Goal: Find specific page/section: Find specific page/section

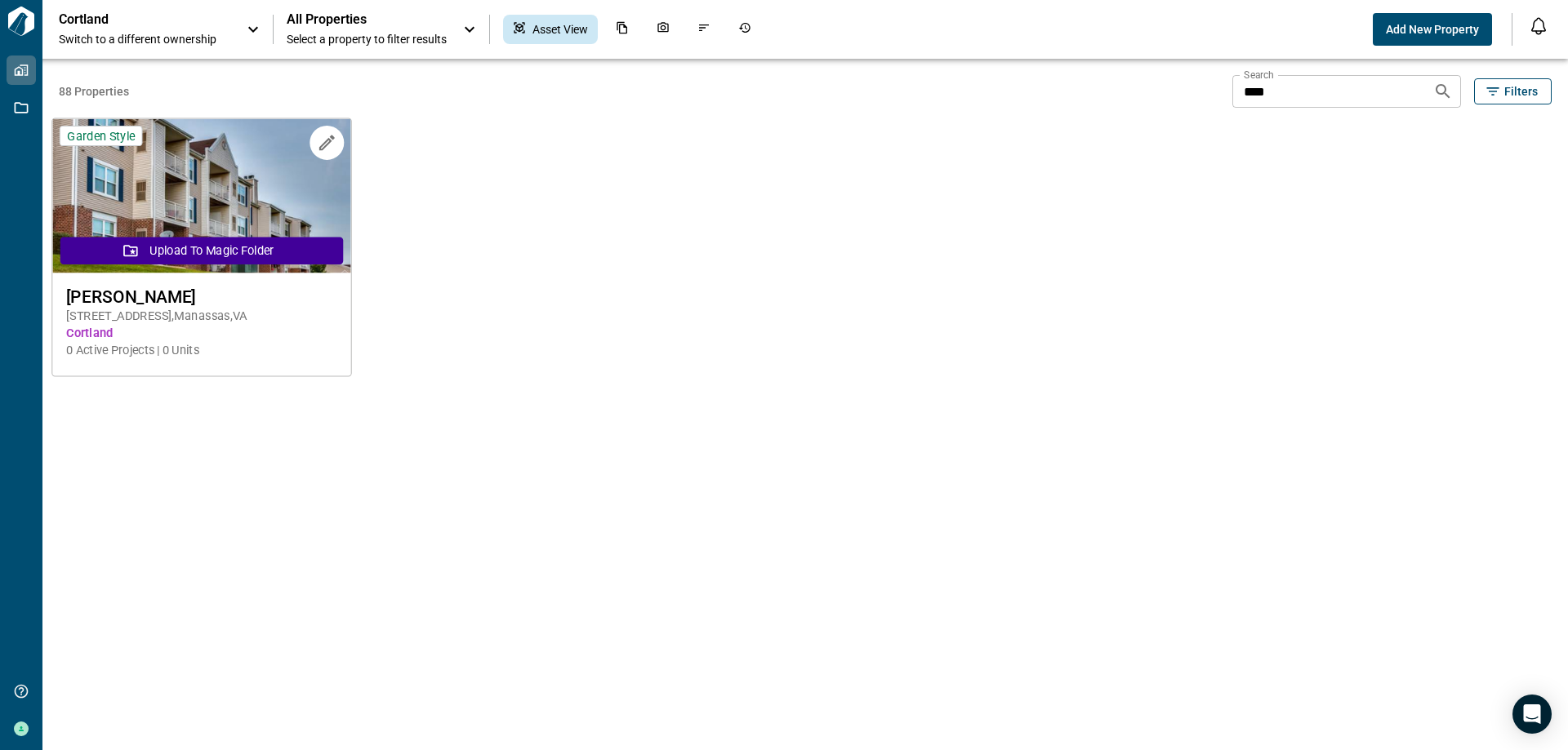
click at [164, 298] on span "[PERSON_NAME]" at bounding box center [201, 296] width 271 height 21
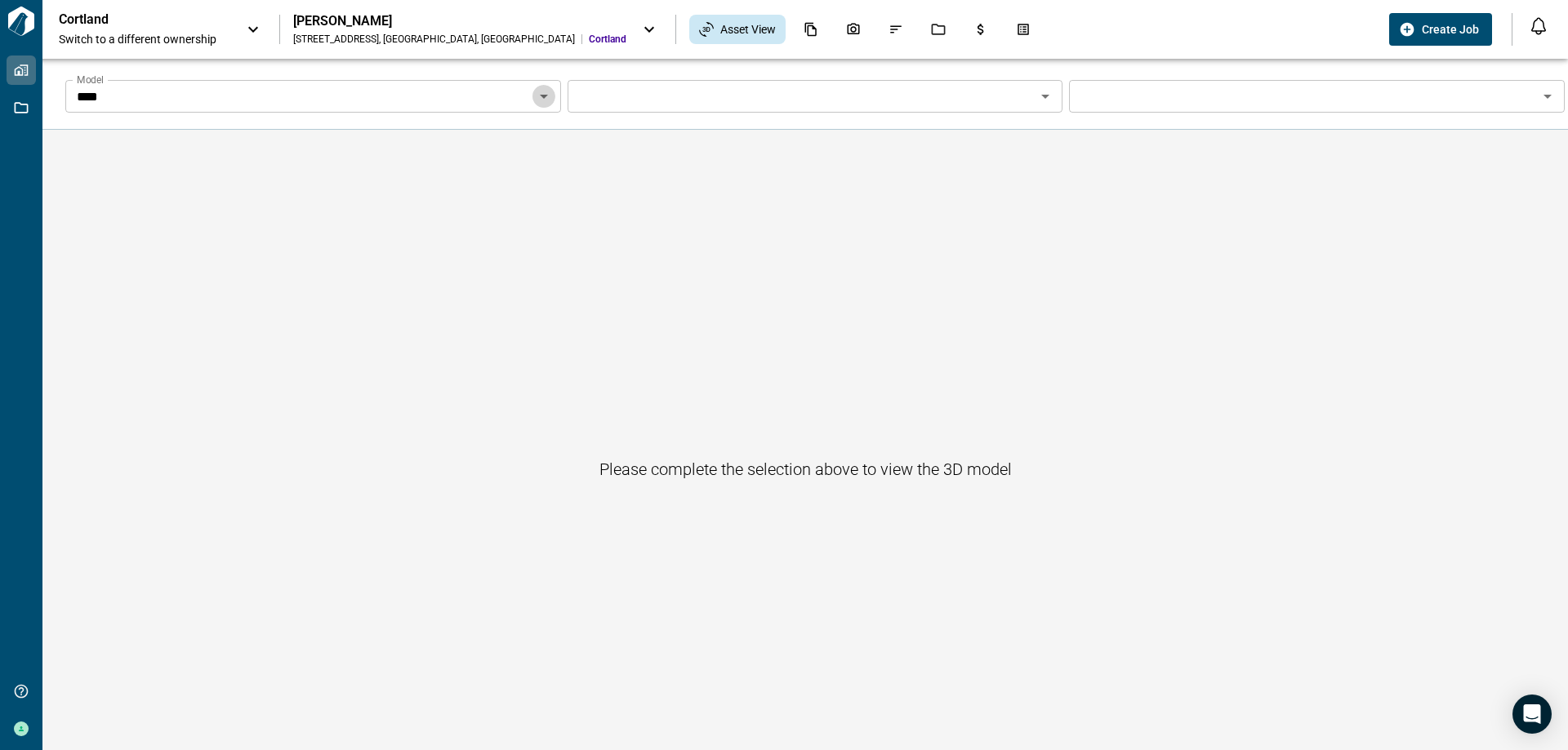
click at [541, 93] on icon "Open" at bounding box center [544, 97] width 20 height 20
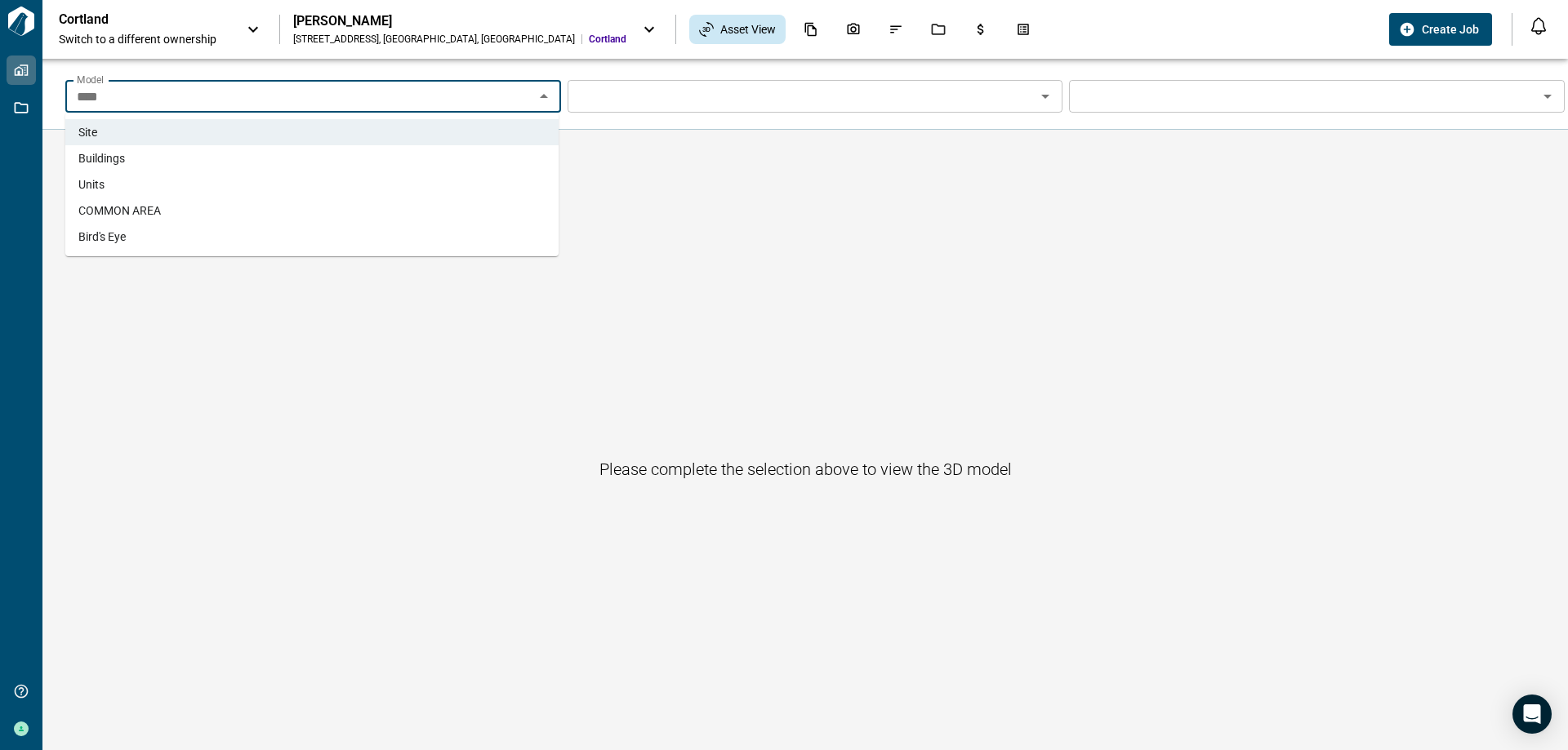
click at [442, 184] on li "Units" at bounding box center [312, 184] width 493 height 26
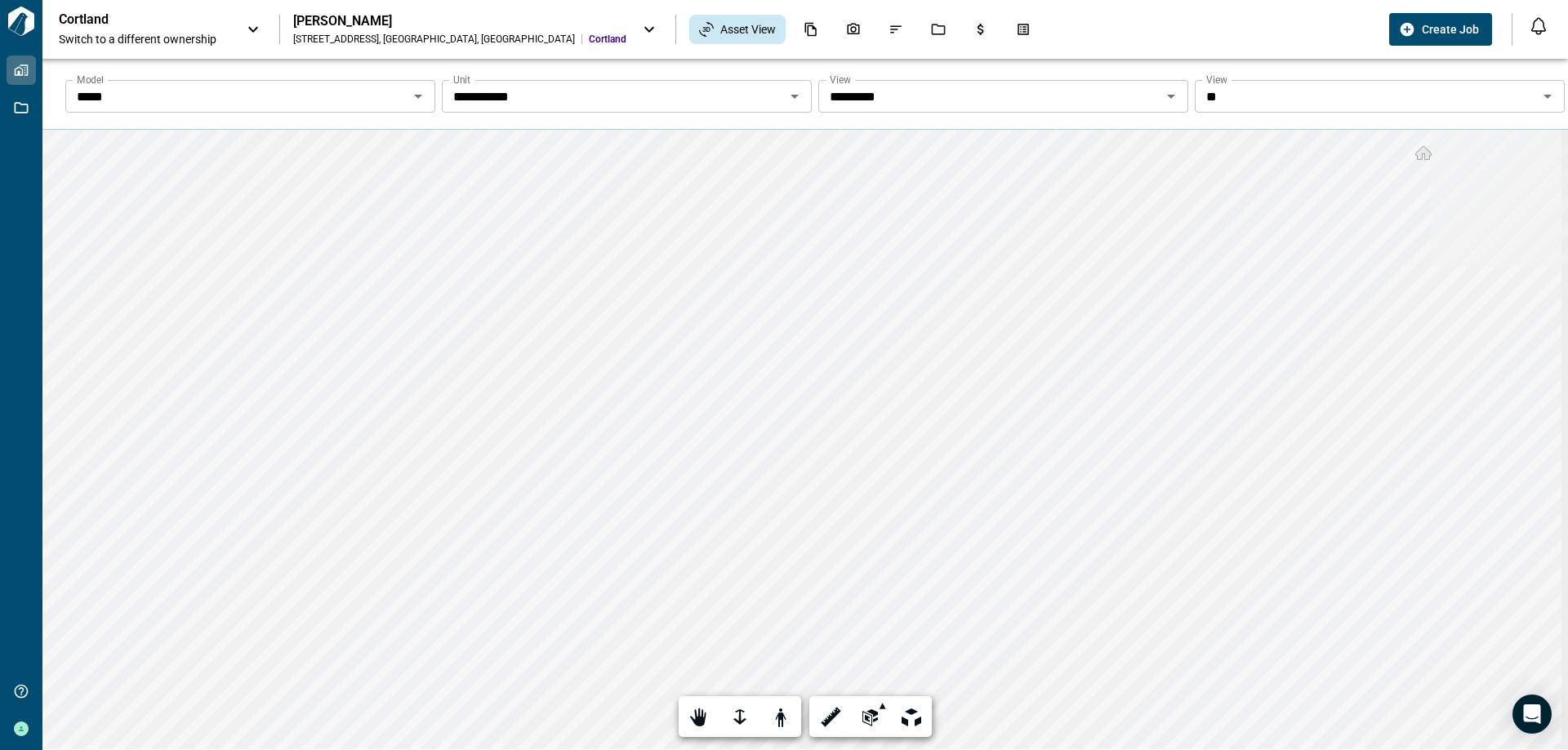
click at [1544, 95] on icon "Open" at bounding box center [1548, 96] width 8 height 4
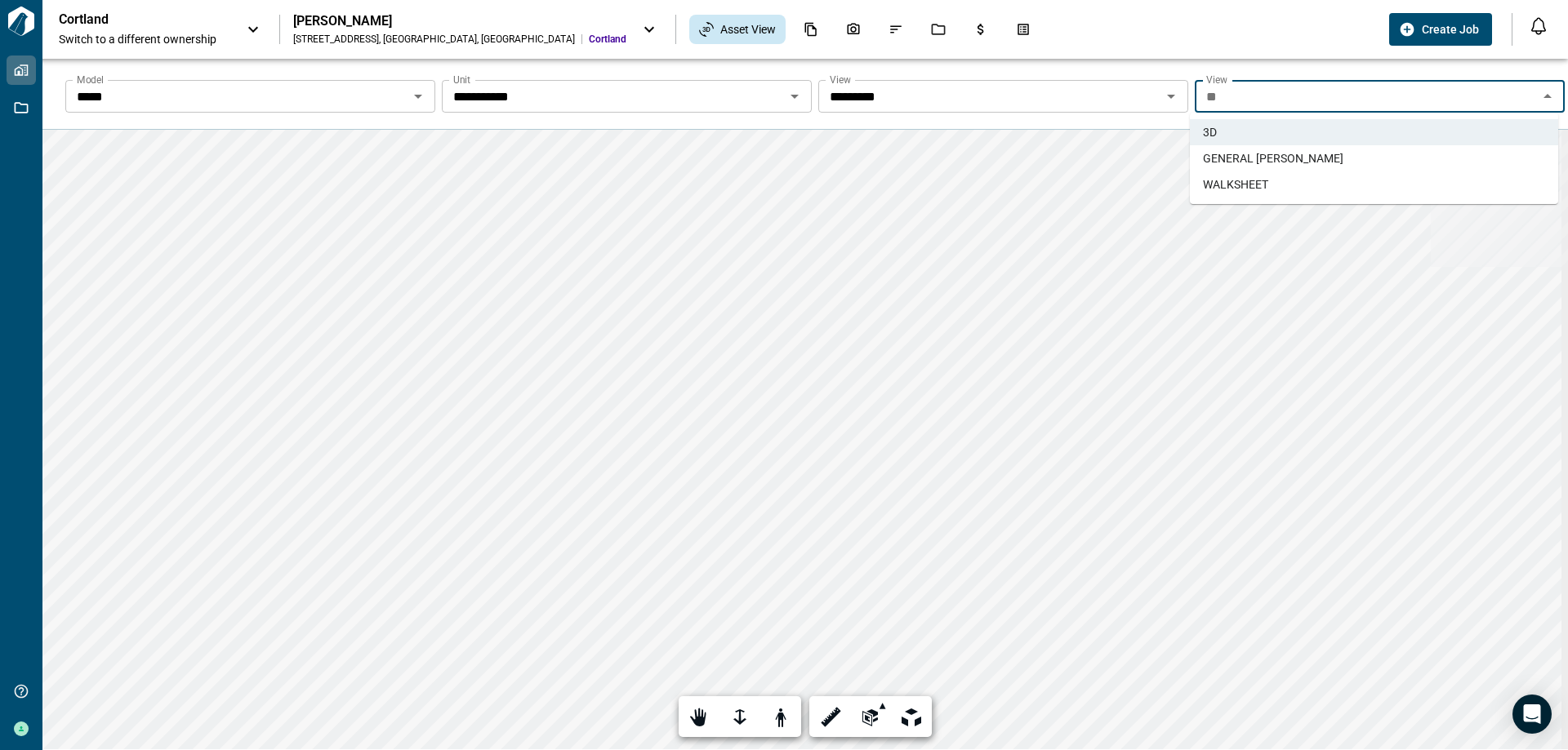
click at [1310, 155] on span "GENERAL [PERSON_NAME]" at bounding box center [1273, 159] width 141 height 17
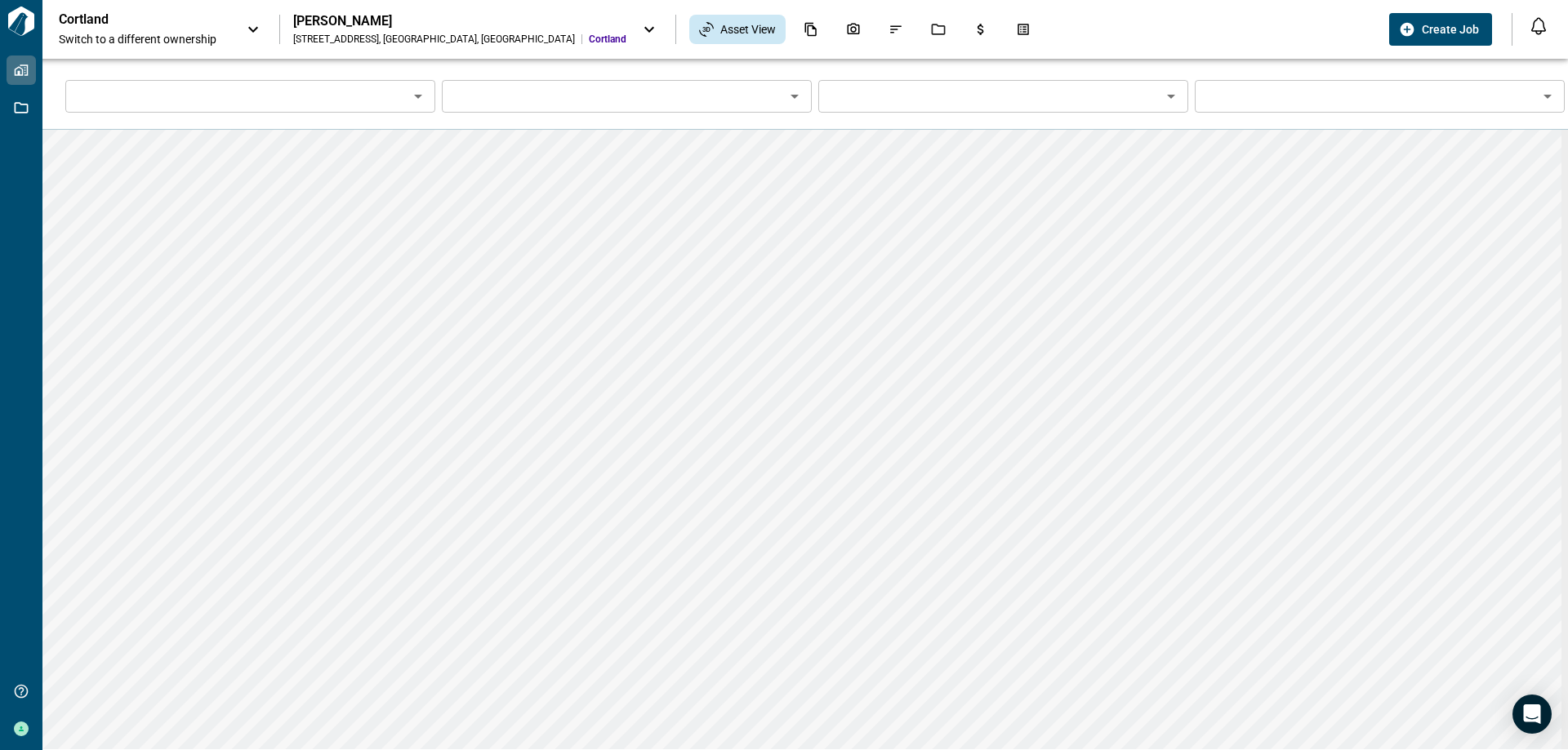
type input "*****"
type input "**********"
type input "*********"
type input "**********"
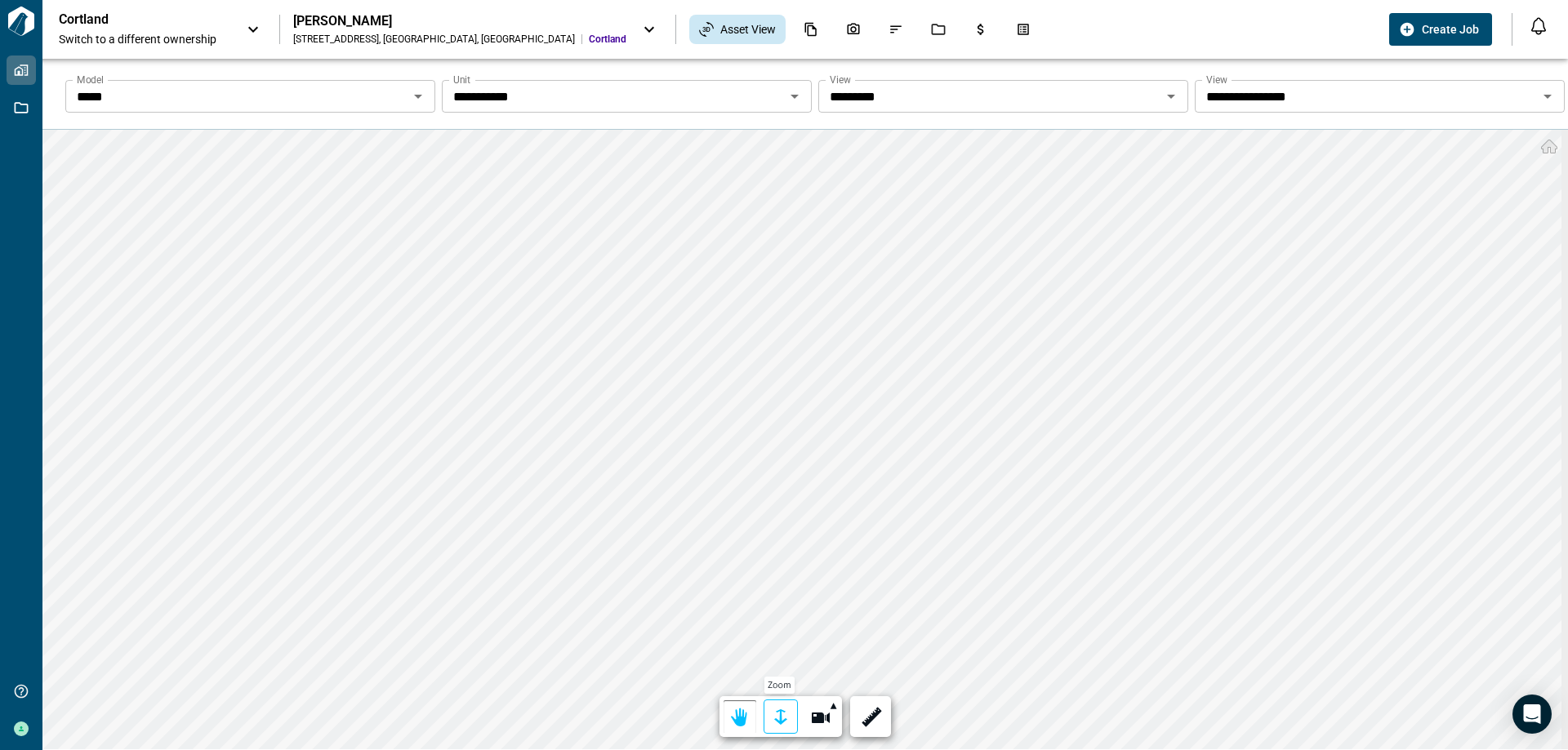
click at [777, 718] on div at bounding box center [781, 718] width 23 height 26
click at [1016, 26] on icon "Takeoff Center" at bounding box center [1024, 30] width 15 height 15
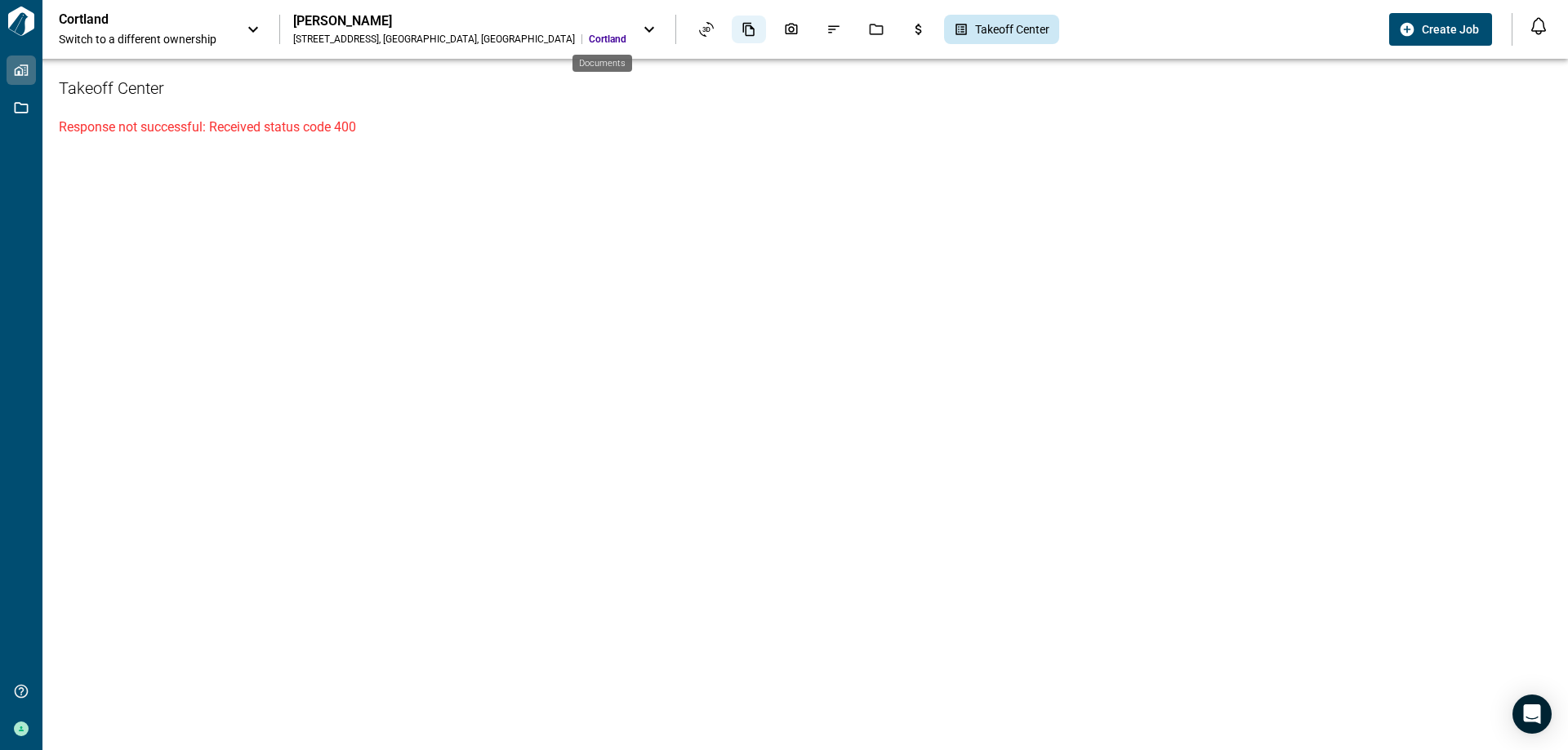
click at [741, 31] on icon "Documents" at bounding box center [749, 30] width 15 height 15
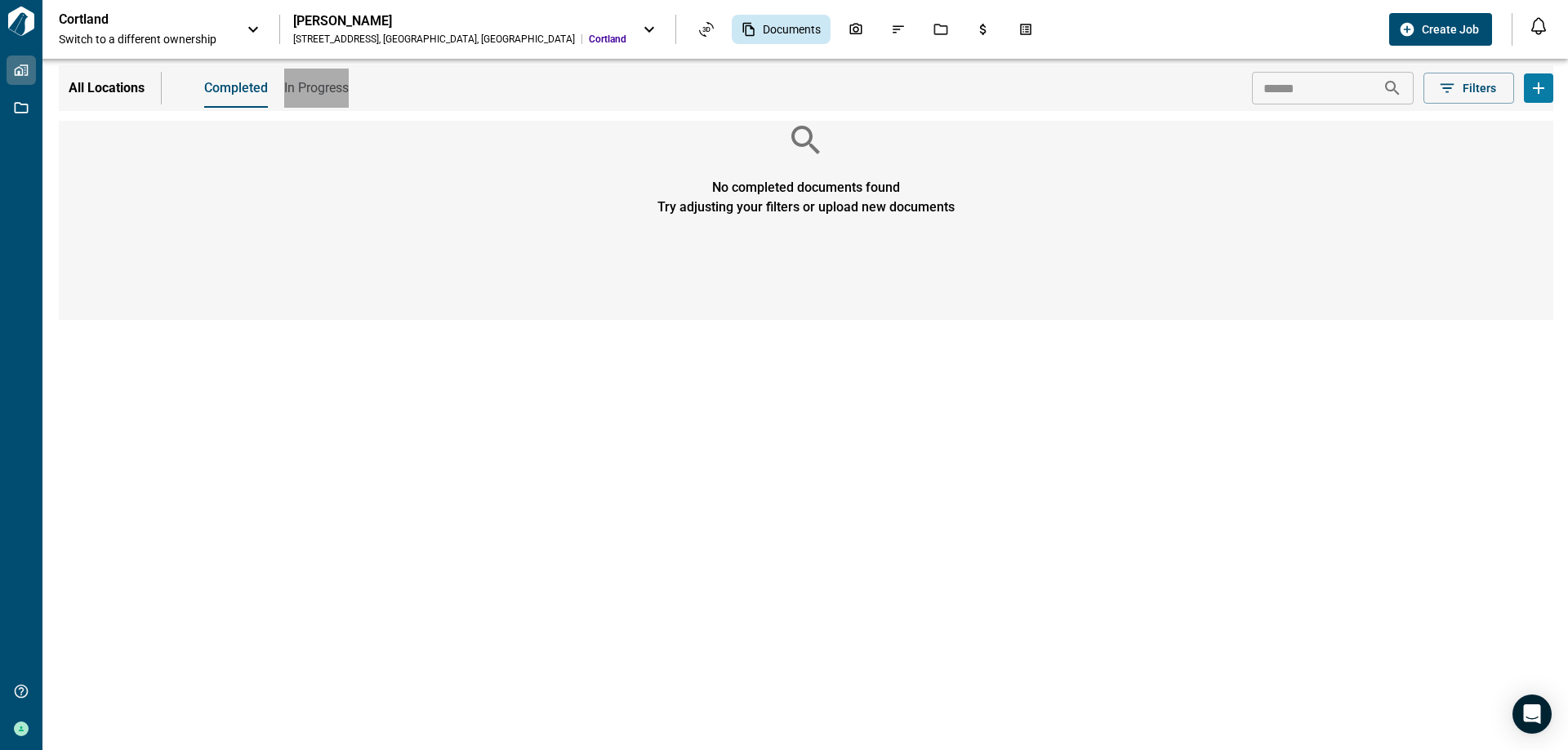
click at [335, 86] on span "In Progress" at bounding box center [316, 88] width 65 height 17
click at [133, 83] on p "All Locations" at bounding box center [107, 88] width 76 height 20
click at [689, 28] on div "Asset View" at bounding box center [706, 30] width 34 height 28
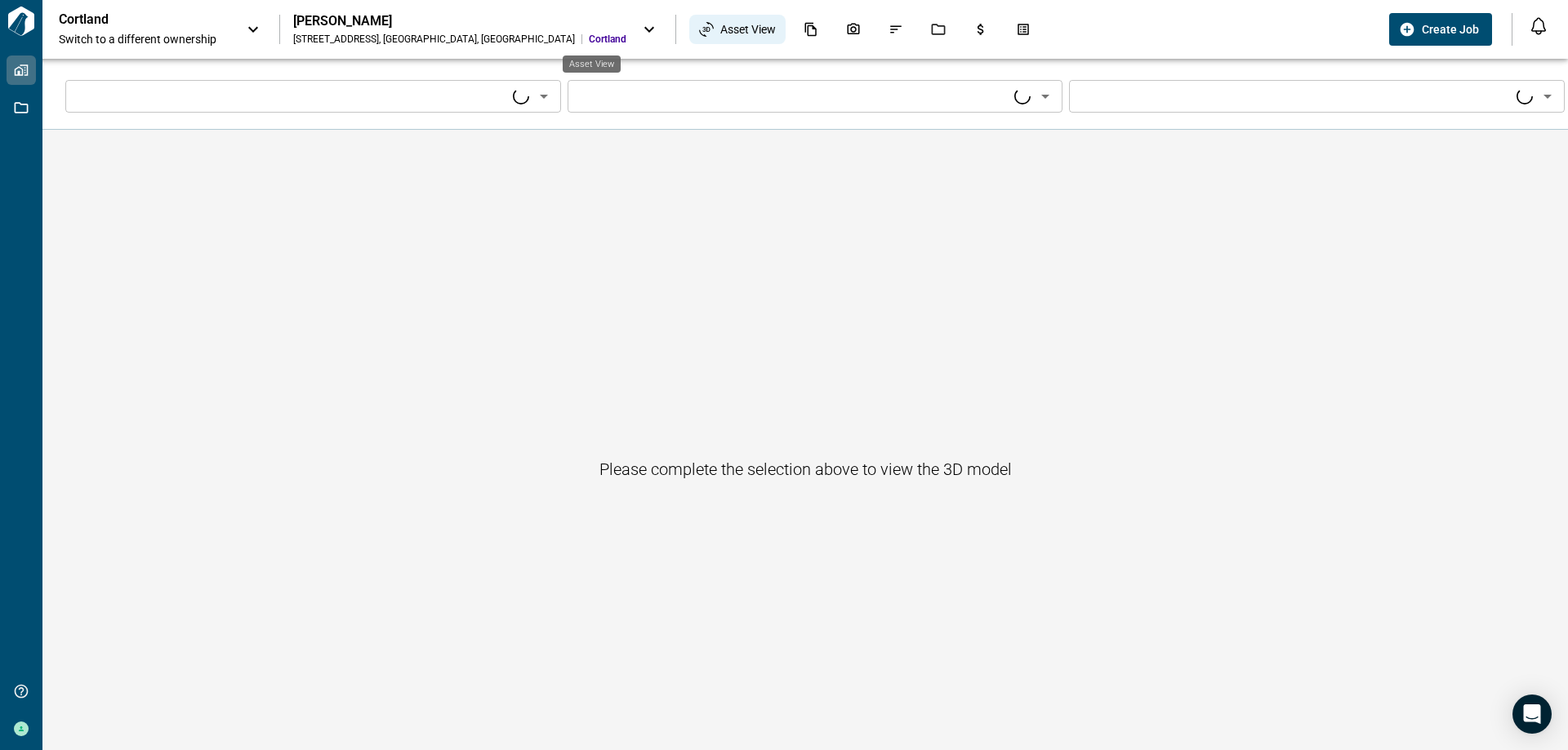
type input "****"
click at [490, 26] on div "[PERSON_NAME] [STREET_ADDRESS] [GEOGRAPHIC_DATA]" at bounding box center [476, 29] width 366 height 32
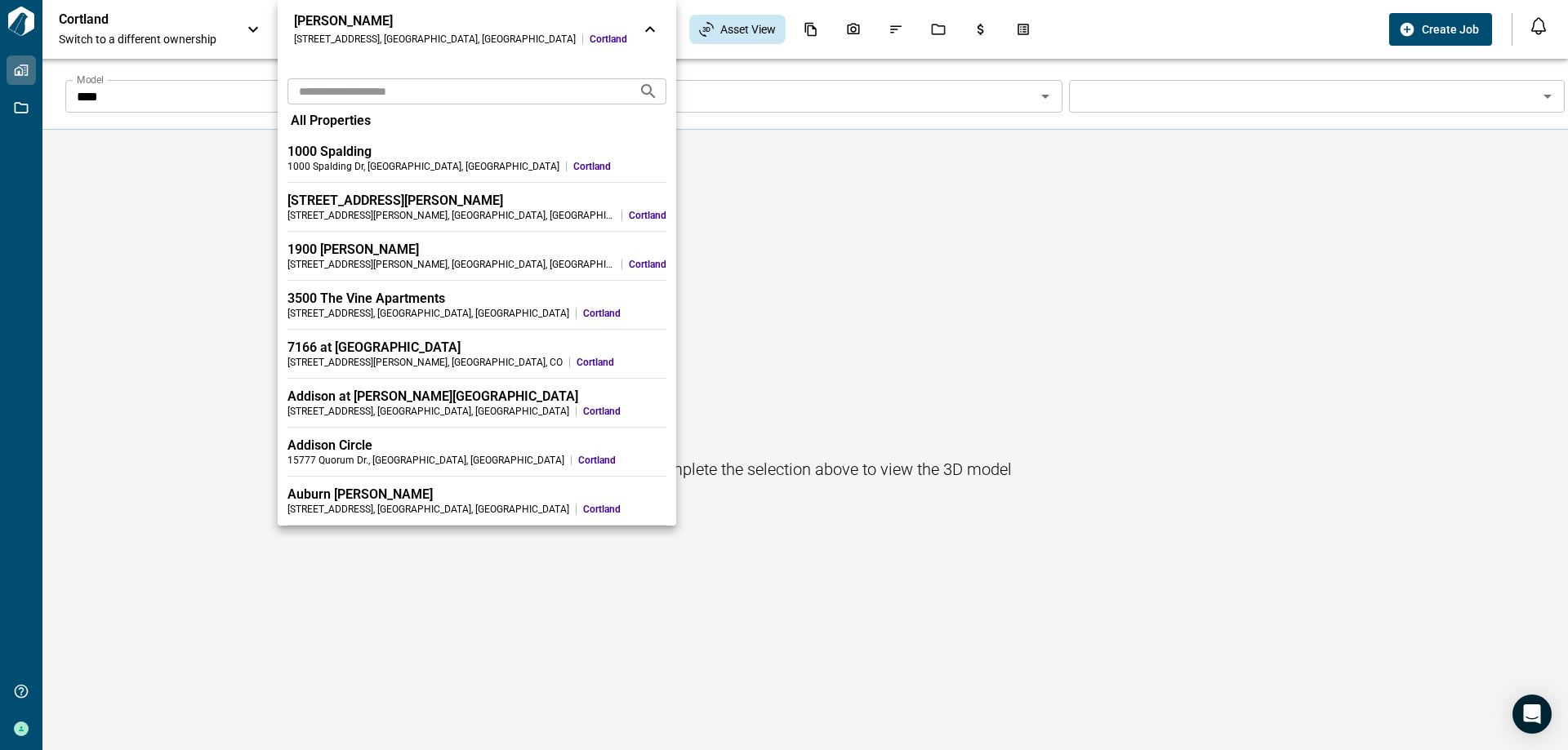
click at [441, 84] on input "text" at bounding box center [456, 91] width 338 height 31
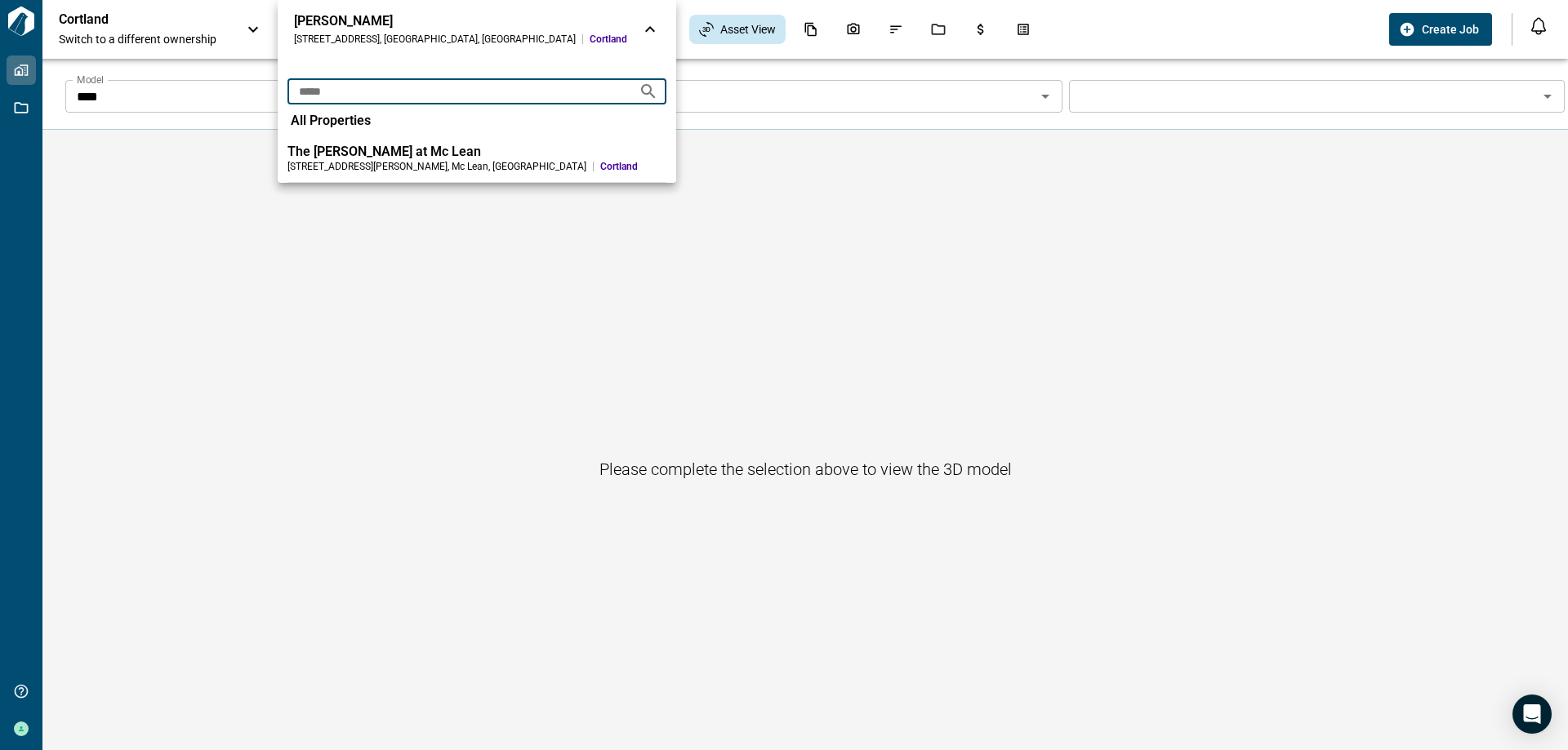
type input "*****"
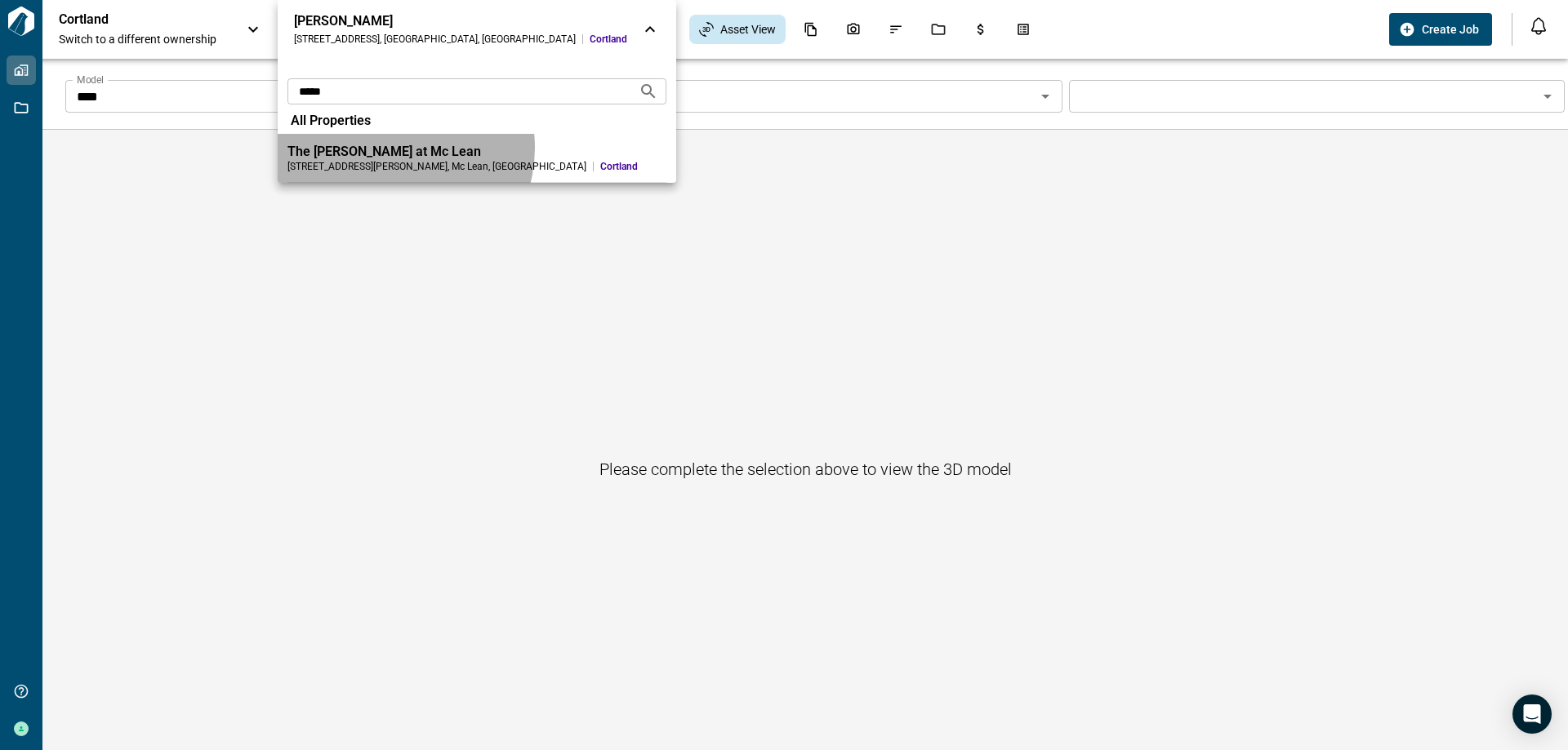
click at [393, 148] on div "The [PERSON_NAME] at Mc Lean" at bounding box center [477, 152] width 379 height 17
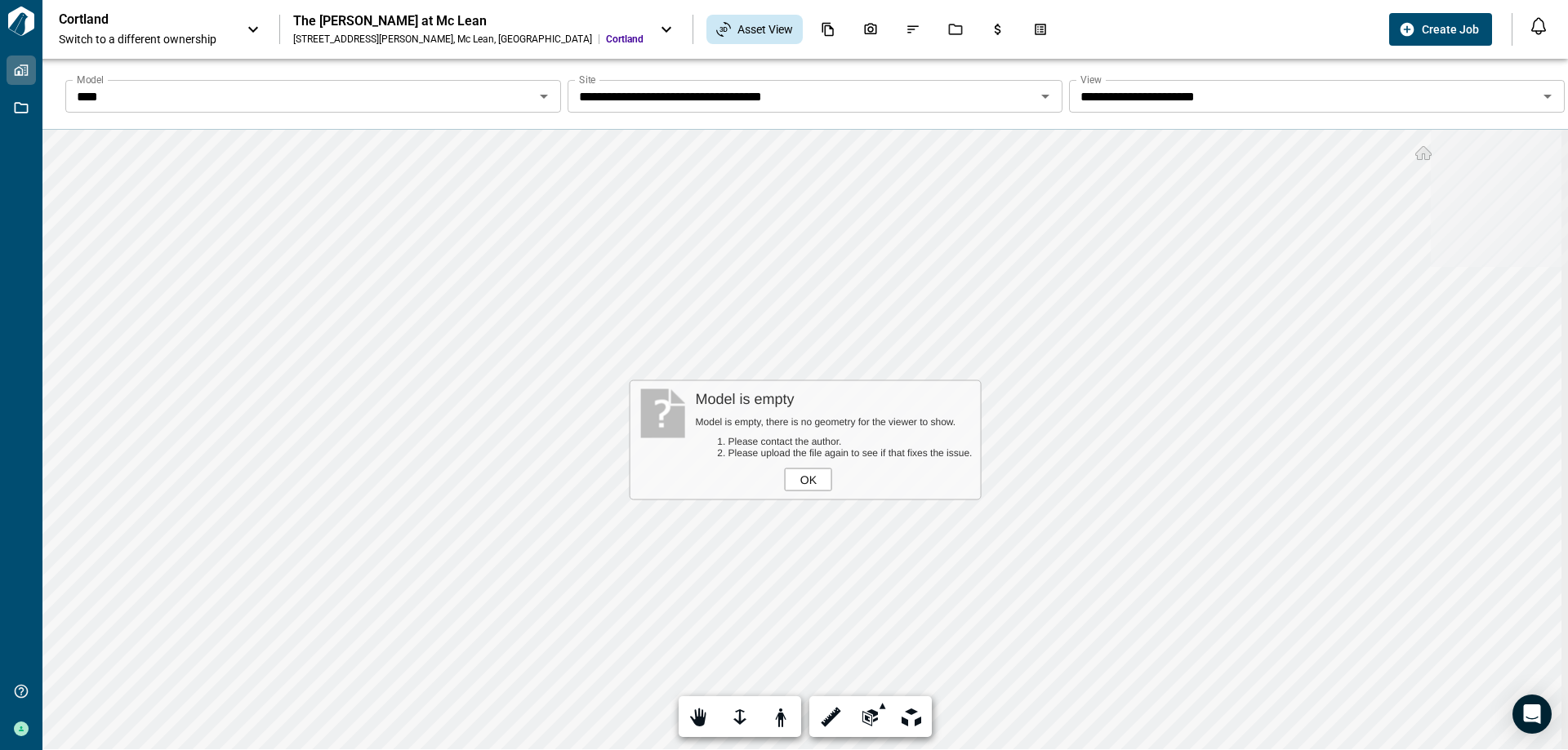
click at [814, 479] on div "OK" at bounding box center [808, 480] width 47 height 23
click at [537, 87] on icon "Open" at bounding box center [544, 97] width 20 height 20
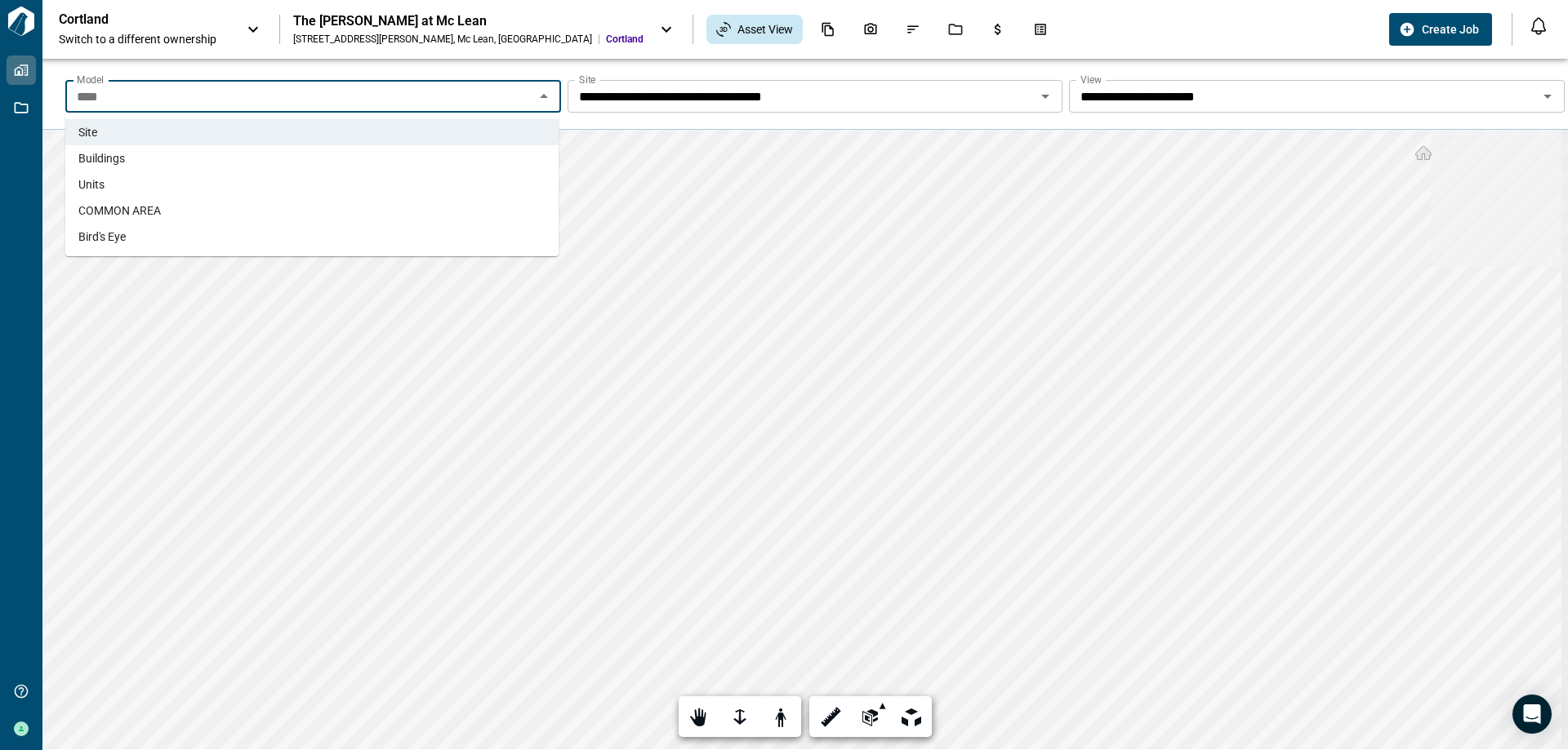
click at [407, 182] on li "Units" at bounding box center [312, 184] width 493 height 26
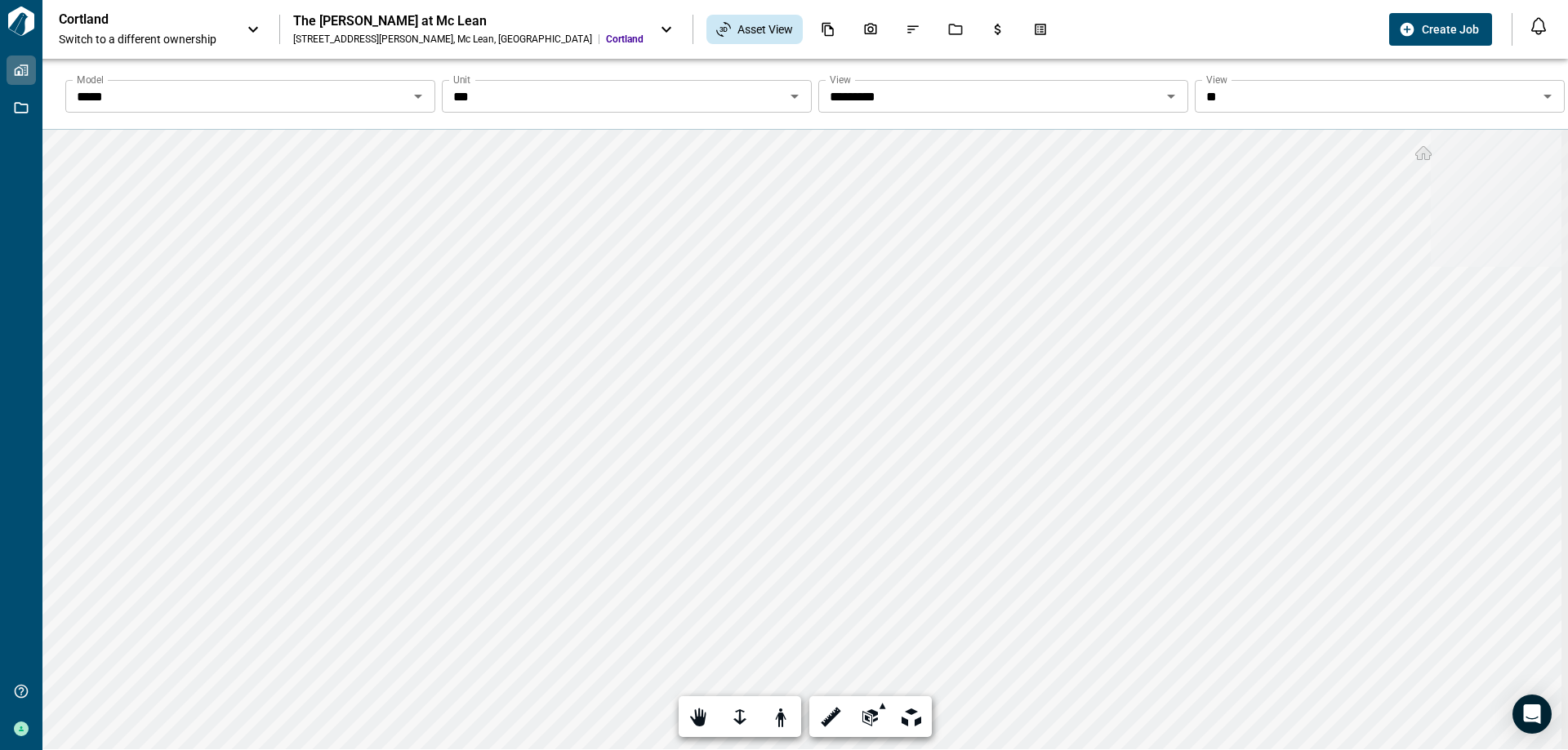
click at [1538, 94] on icon "Open" at bounding box center [1548, 97] width 20 height 20
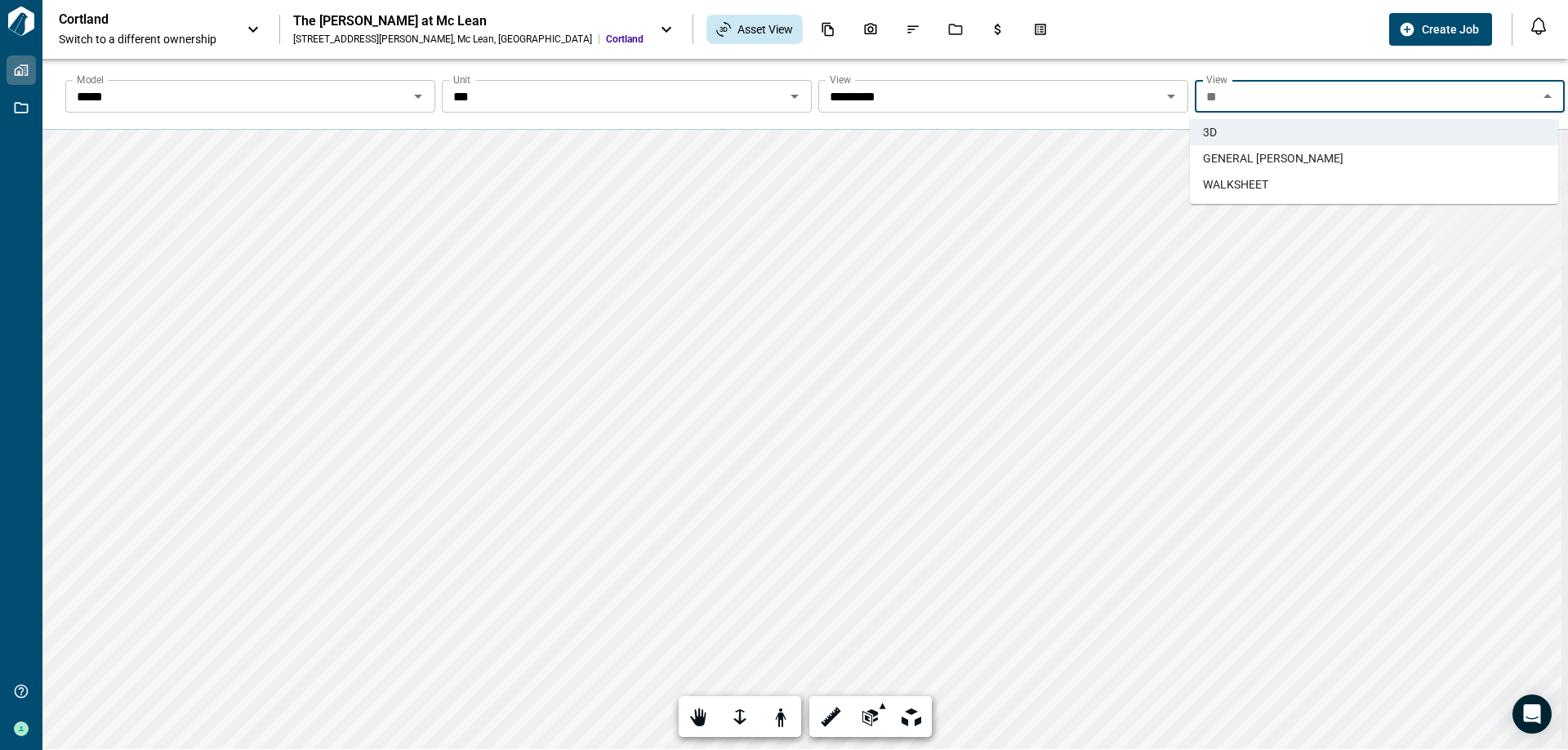
click at [1374, 150] on li "GENERAL [PERSON_NAME]" at bounding box center [1374, 159] width 368 height 26
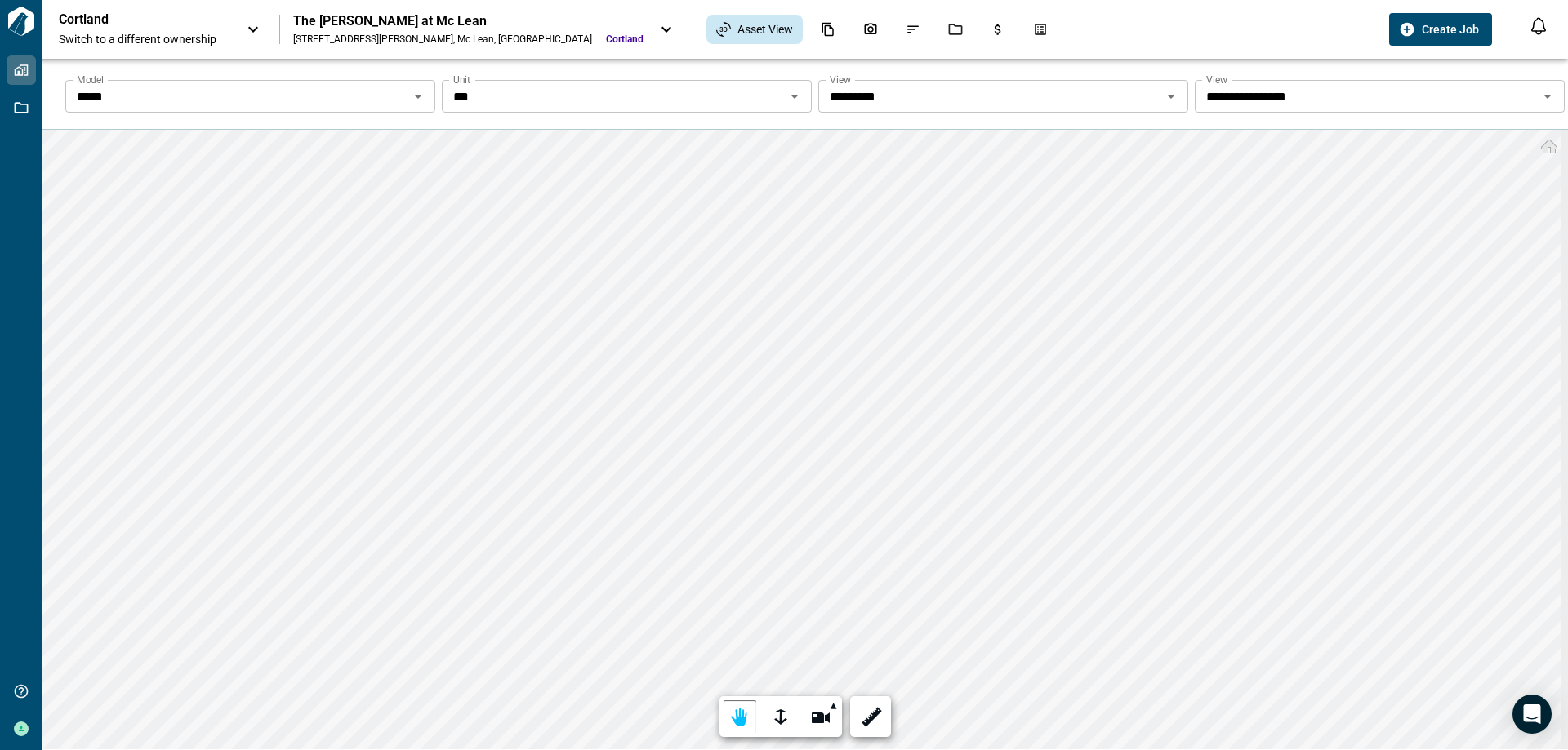
click at [1549, 102] on icon "Open" at bounding box center [1548, 97] width 20 height 20
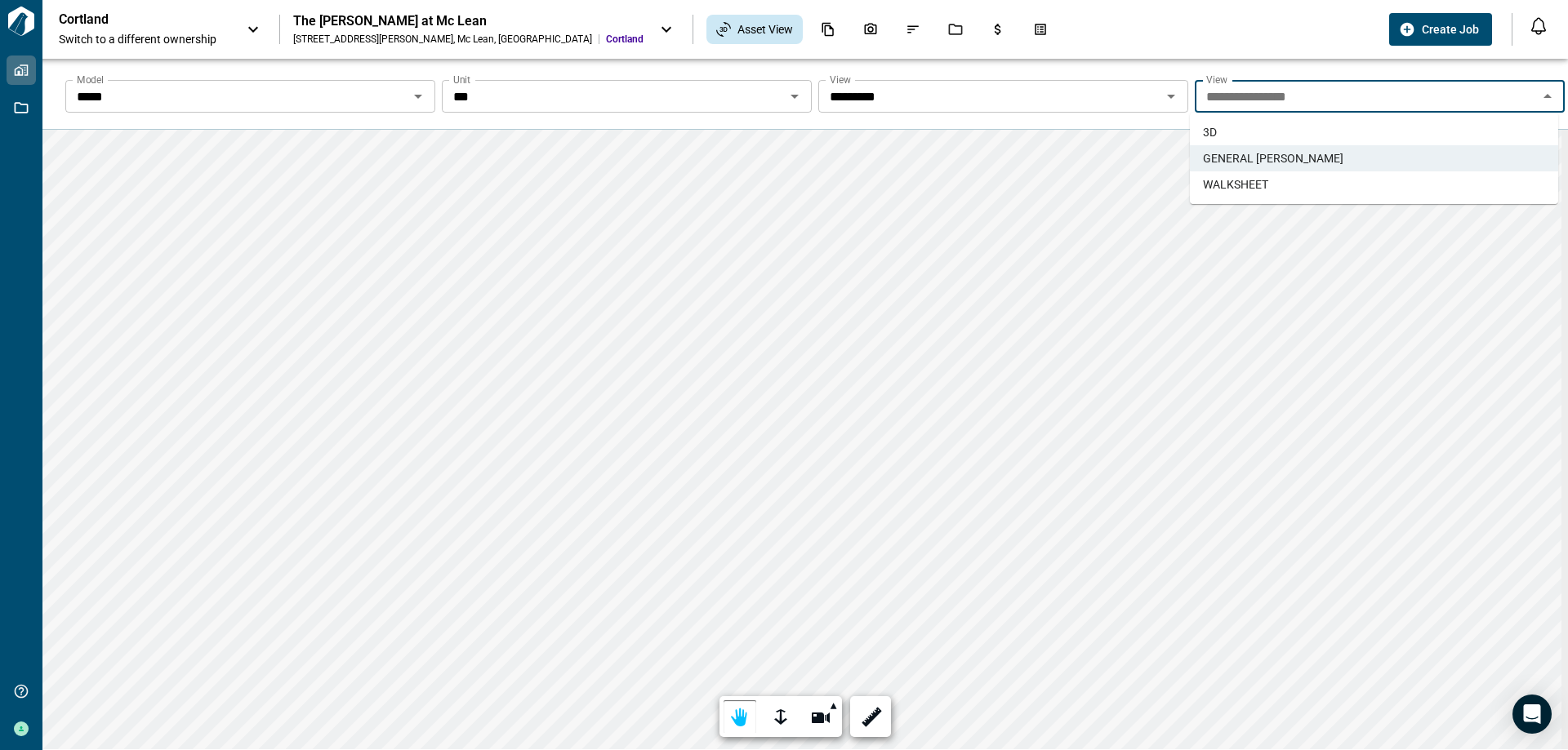
click at [1312, 177] on li "WALKSHEET" at bounding box center [1374, 184] width 368 height 26
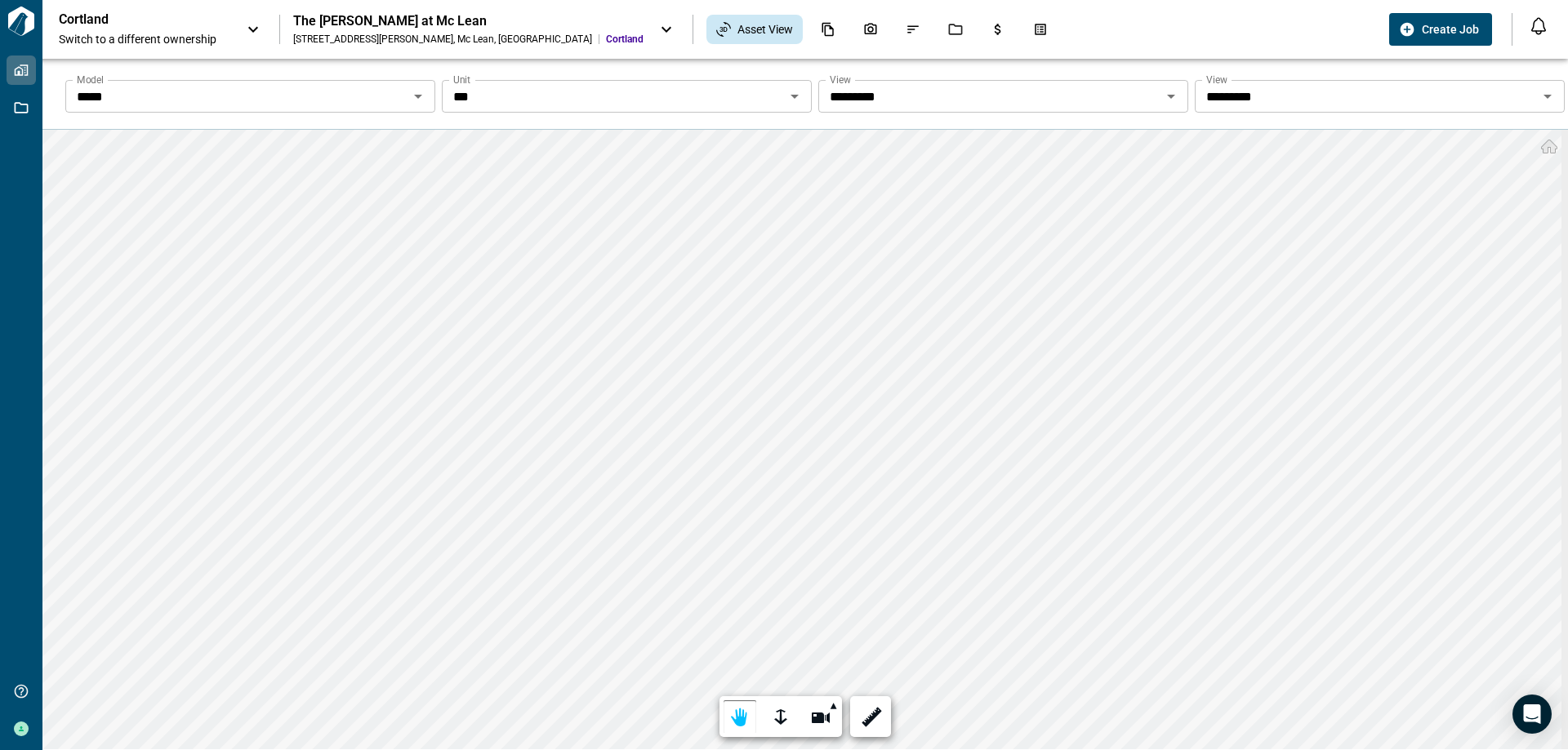
click at [1546, 93] on icon "Open" at bounding box center [1548, 97] width 20 height 20
click at [821, 30] on icon "Documents" at bounding box center [828, 30] width 15 height 15
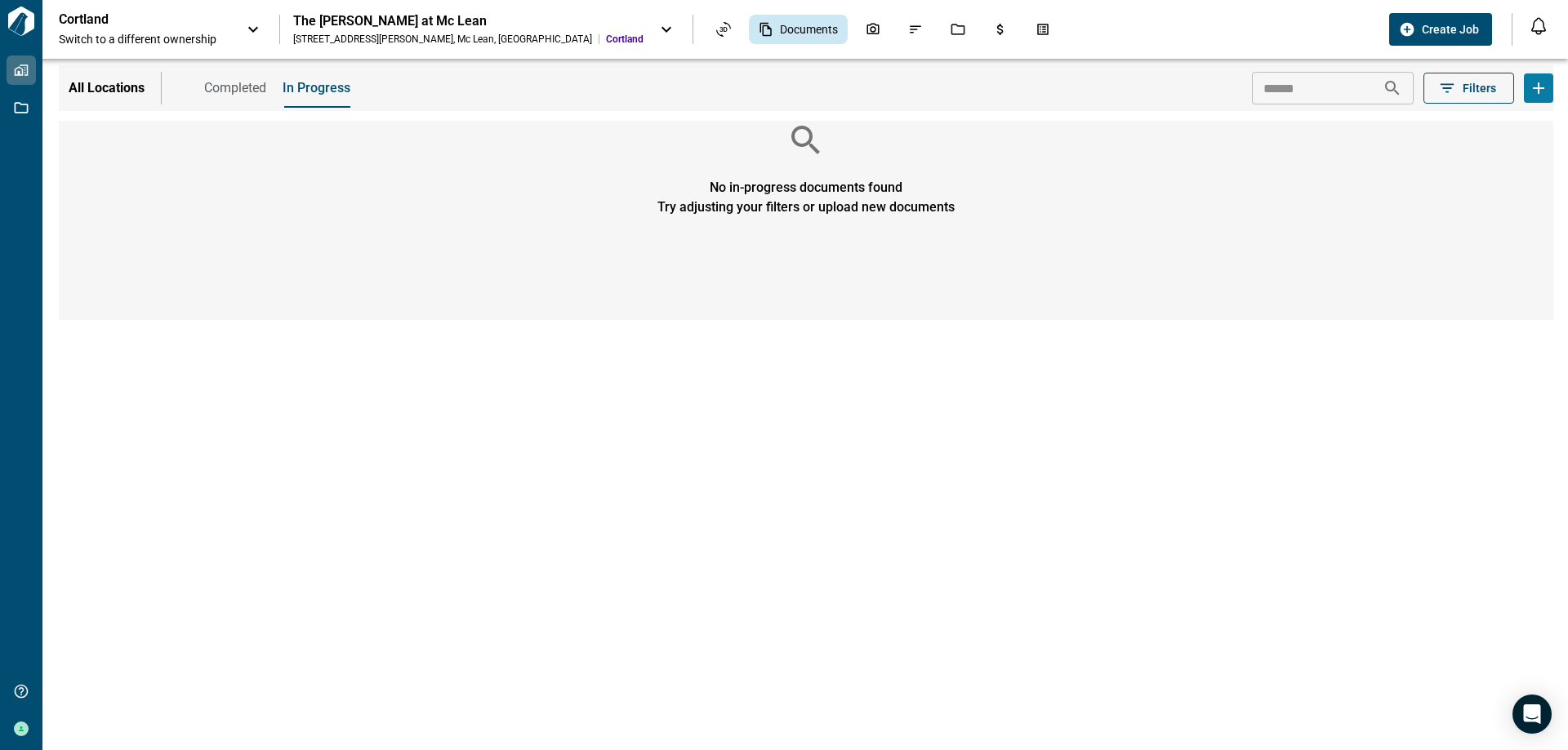
click at [1490, 79] on button "Filters" at bounding box center [1469, 88] width 91 height 31
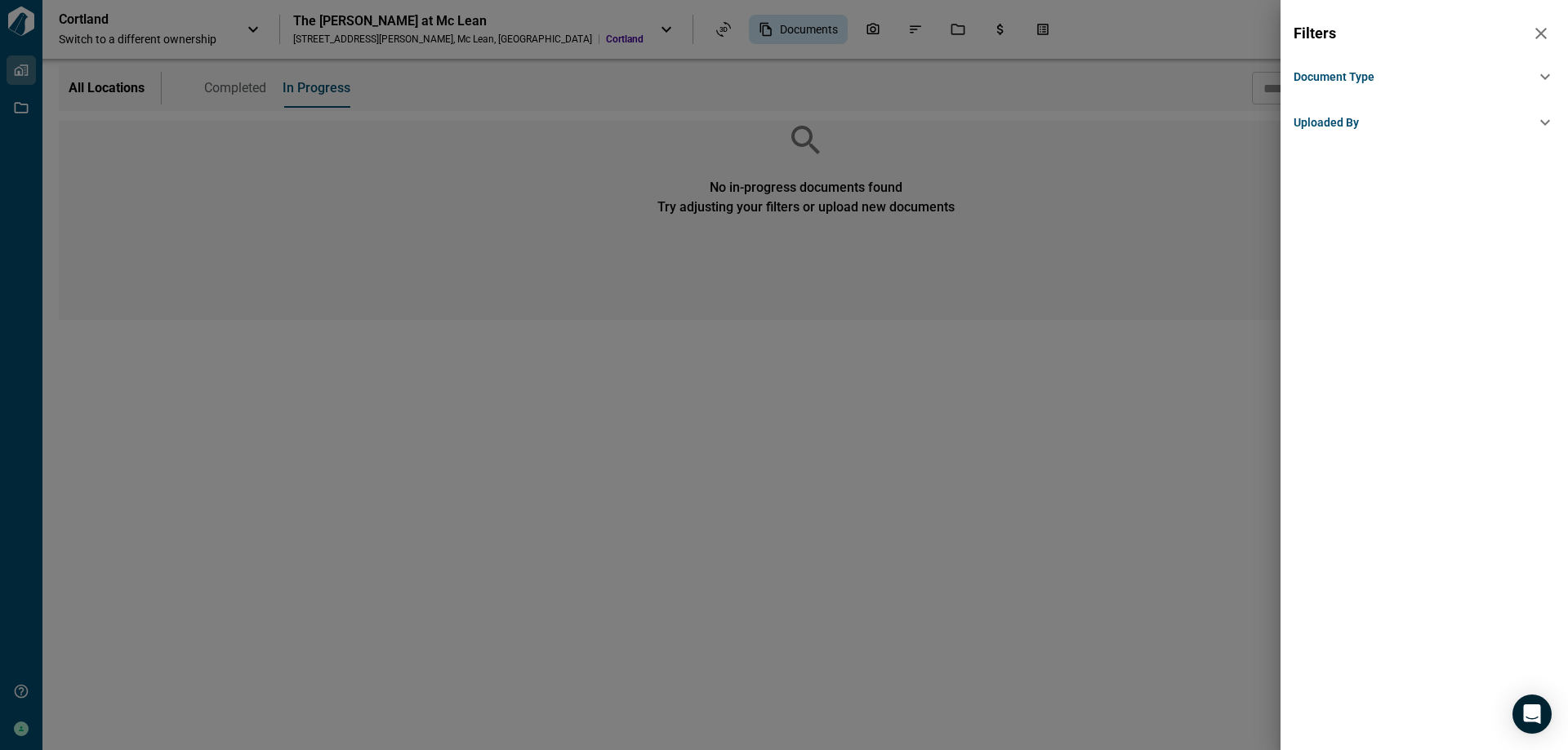
click at [1407, 122] on div "Uploaded By" at bounding box center [1414, 122] width 242 height 17
click at [1428, 84] on div "Document Type" at bounding box center [1414, 77] width 242 height 17
drag, startPoint x: 1538, startPoint y: 32, endPoint x: 1500, endPoint y: 32, distance: 38.0
click at [1537, 32] on icon "button" at bounding box center [1542, 34] width 20 height 20
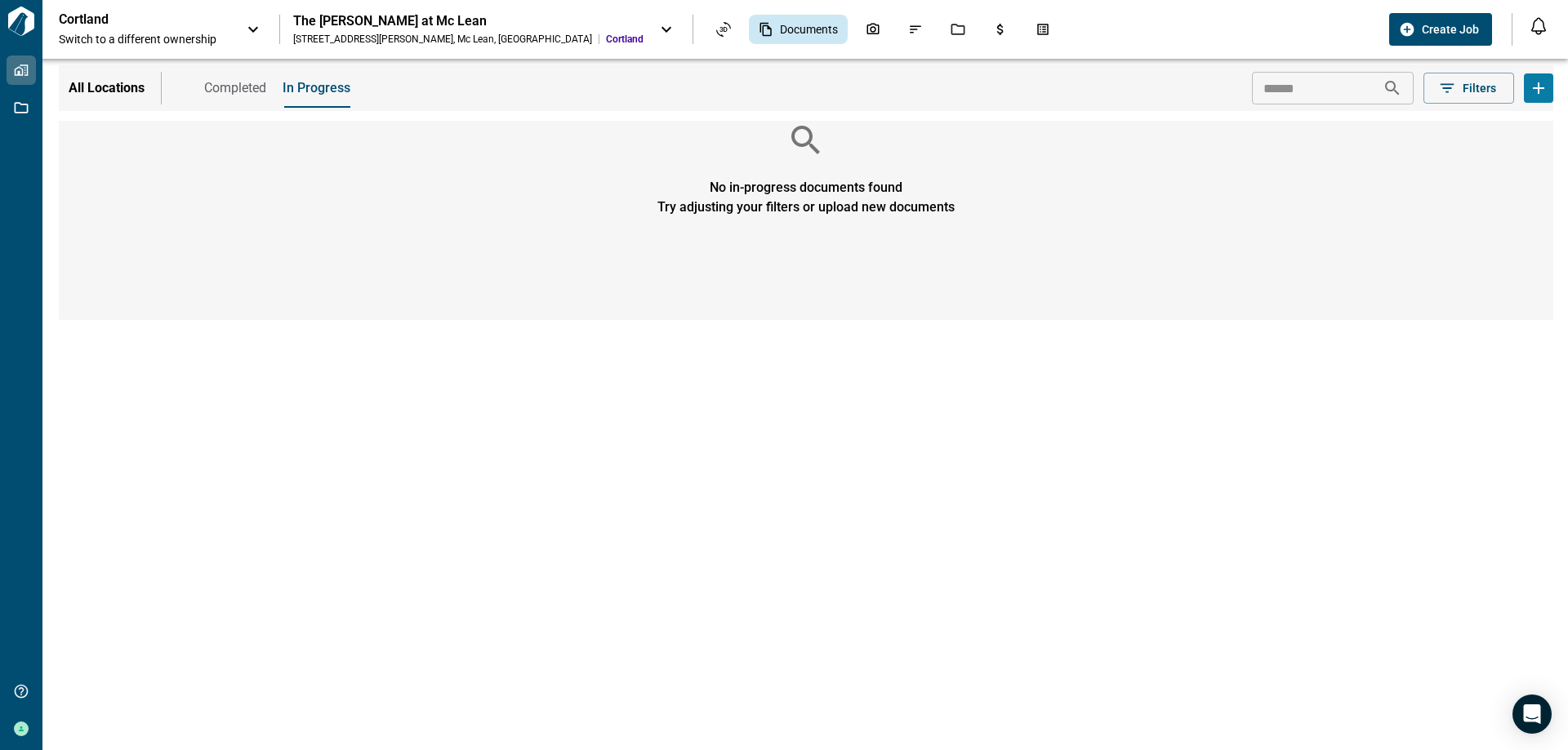
click at [232, 91] on span "Completed" at bounding box center [235, 88] width 62 height 17
click at [717, 28] on icon "Asset View" at bounding box center [724, 30] width 15 height 15
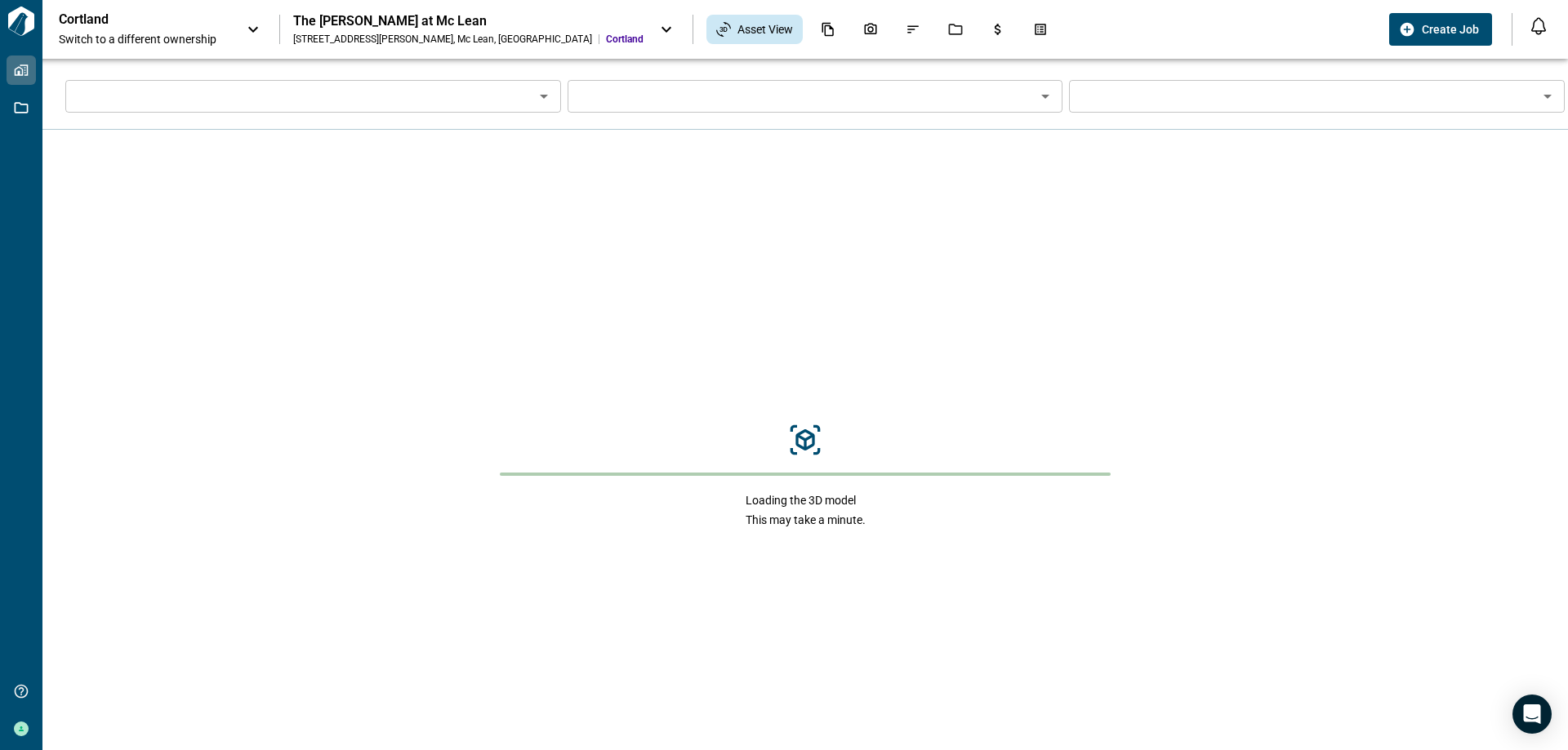
type input "****"
type input "**********"
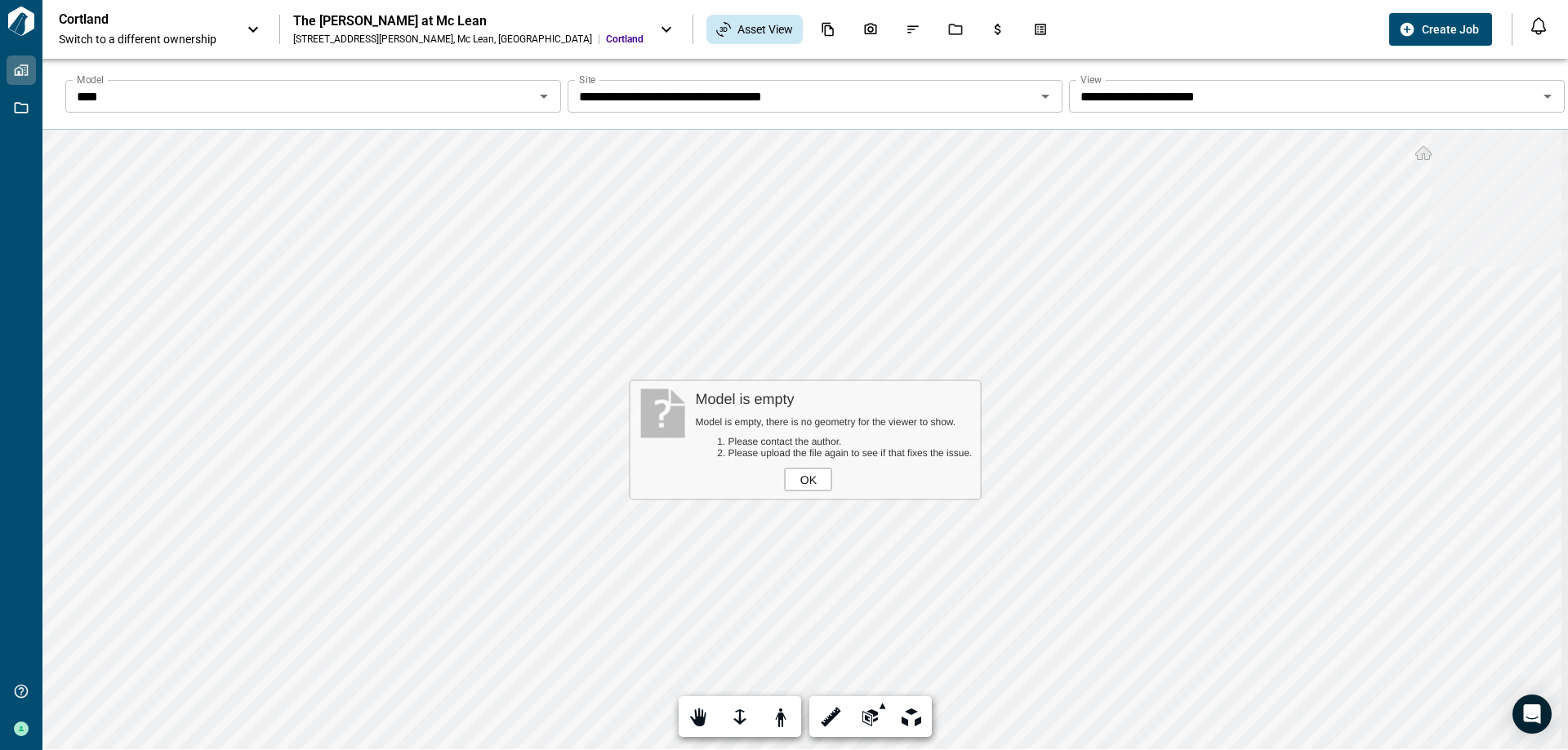
click at [812, 473] on div "OK" at bounding box center [808, 480] width 47 height 23
click at [539, 98] on icon "Open" at bounding box center [544, 97] width 20 height 20
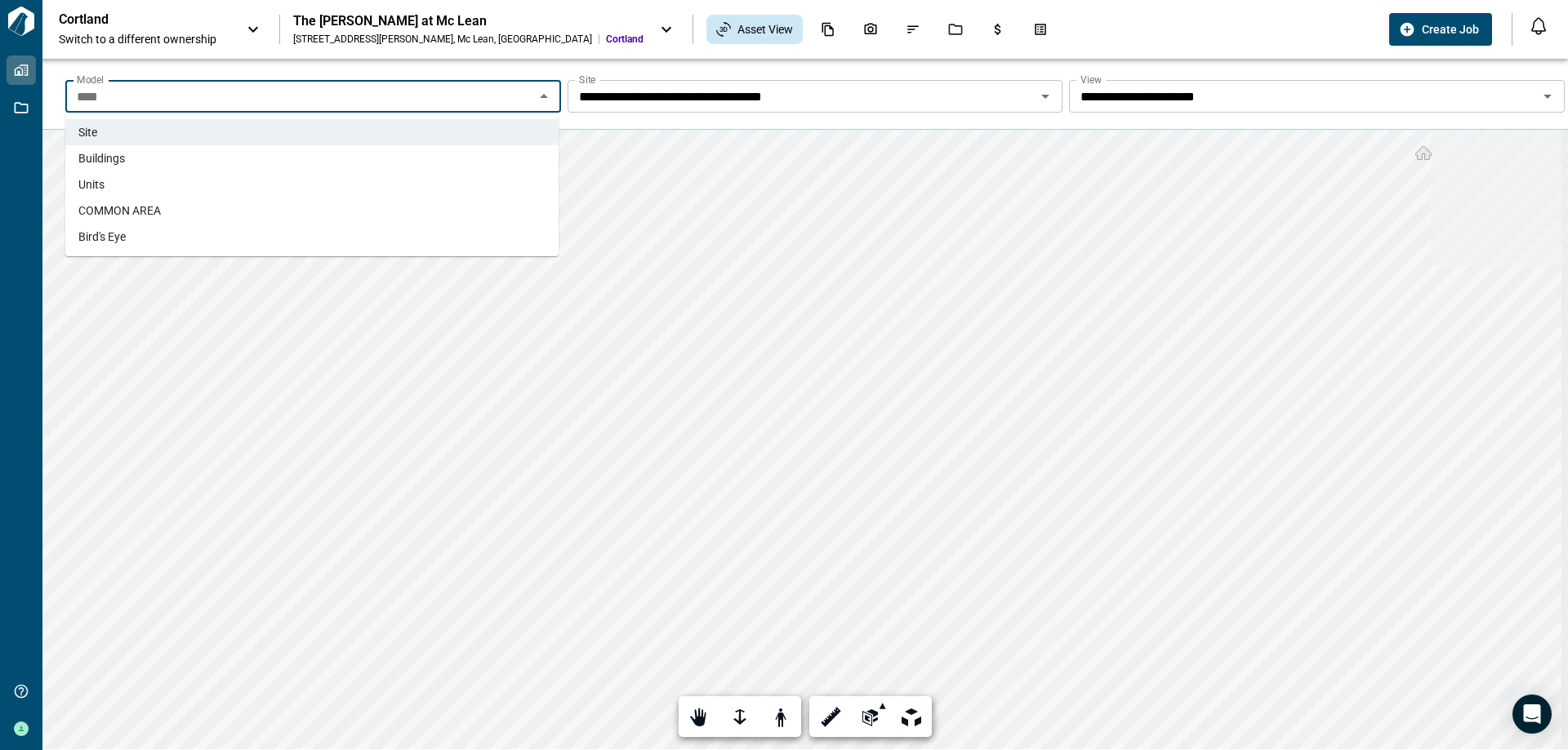
click at [455, 182] on li "Units" at bounding box center [312, 184] width 493 height 26
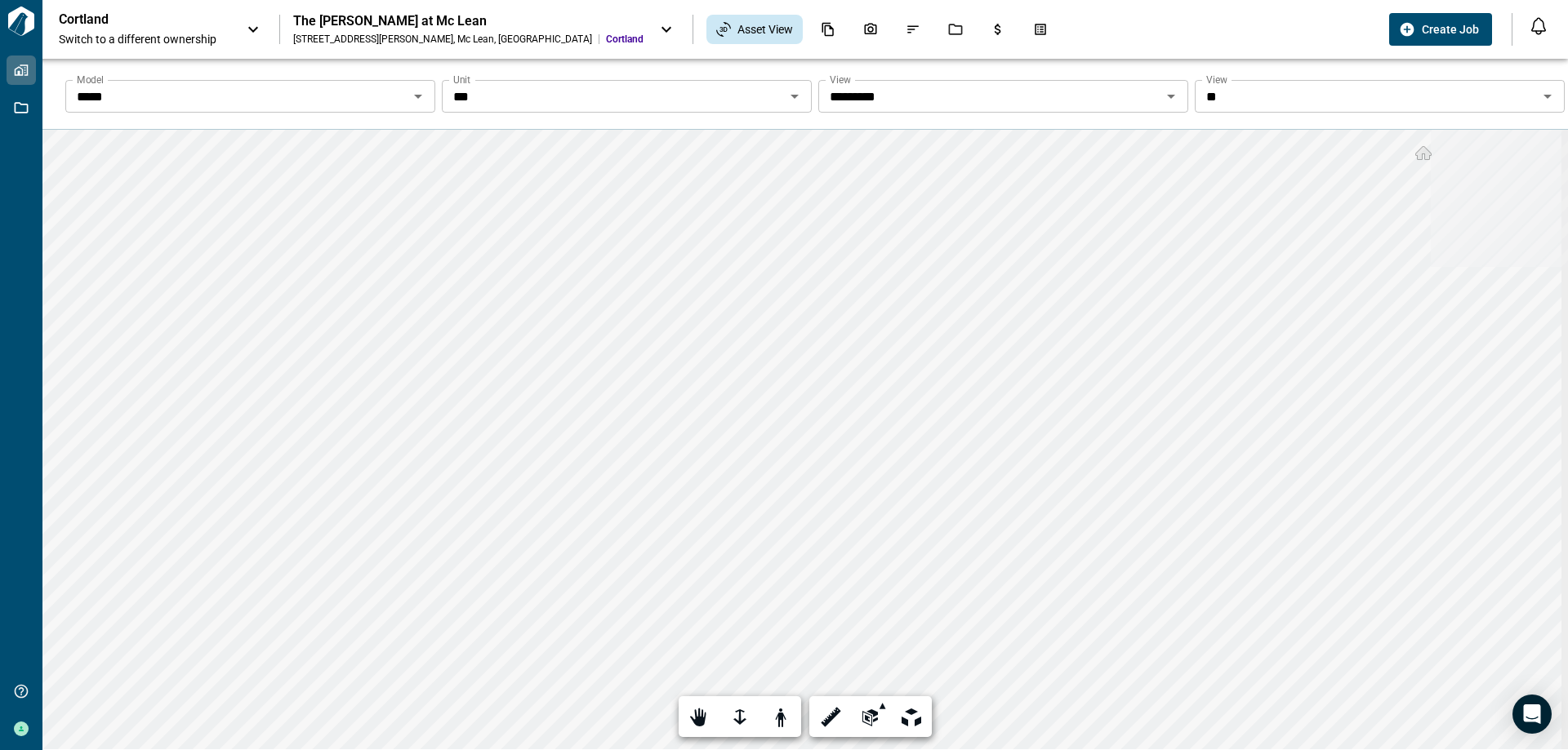
click at [794, 93] on icon "Open" at bounding box center [795, 97] width 20 height 20
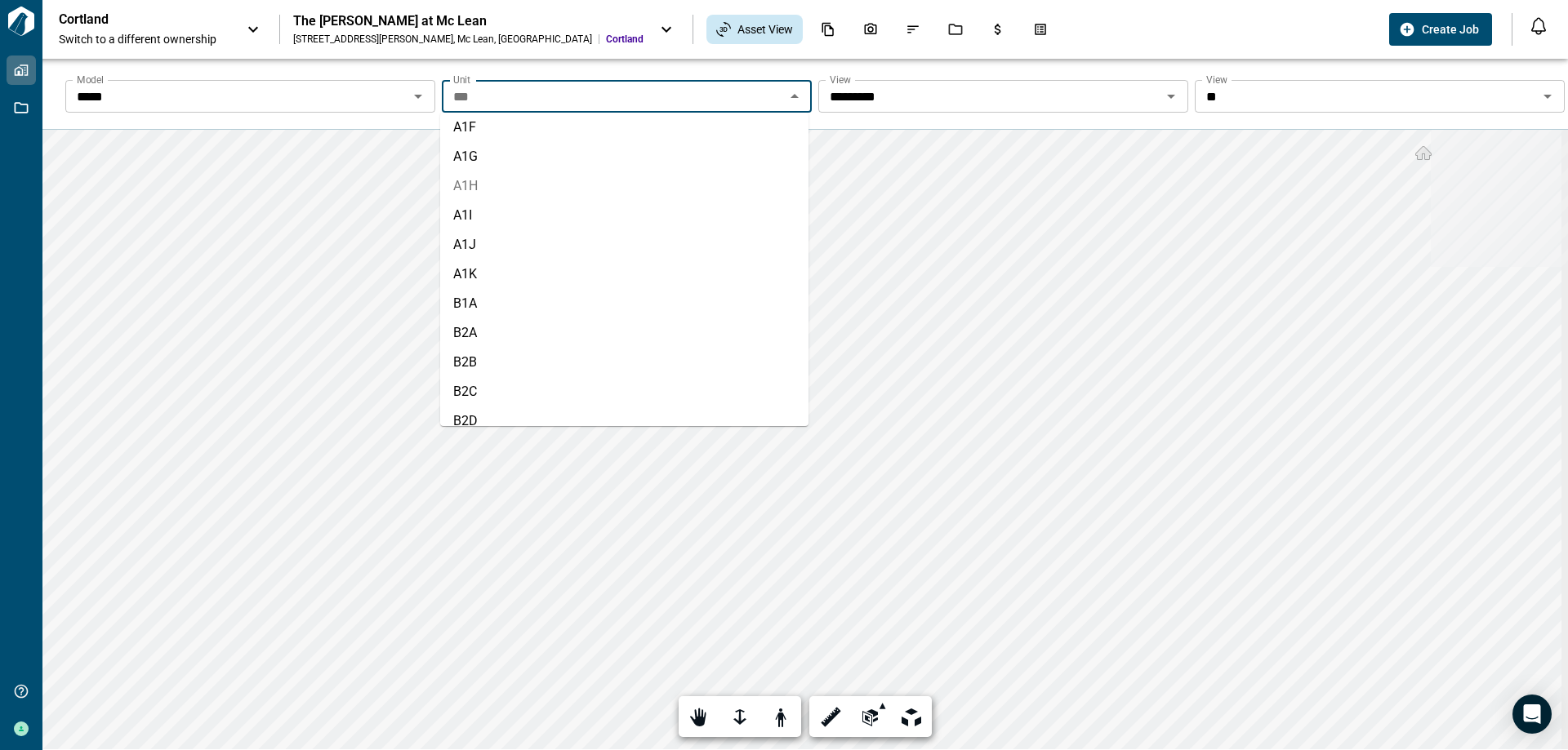
scroll to position [317, 0]
click at [587, 408] on li "C3A" at bounding box center [624, 405] width 368 height 30
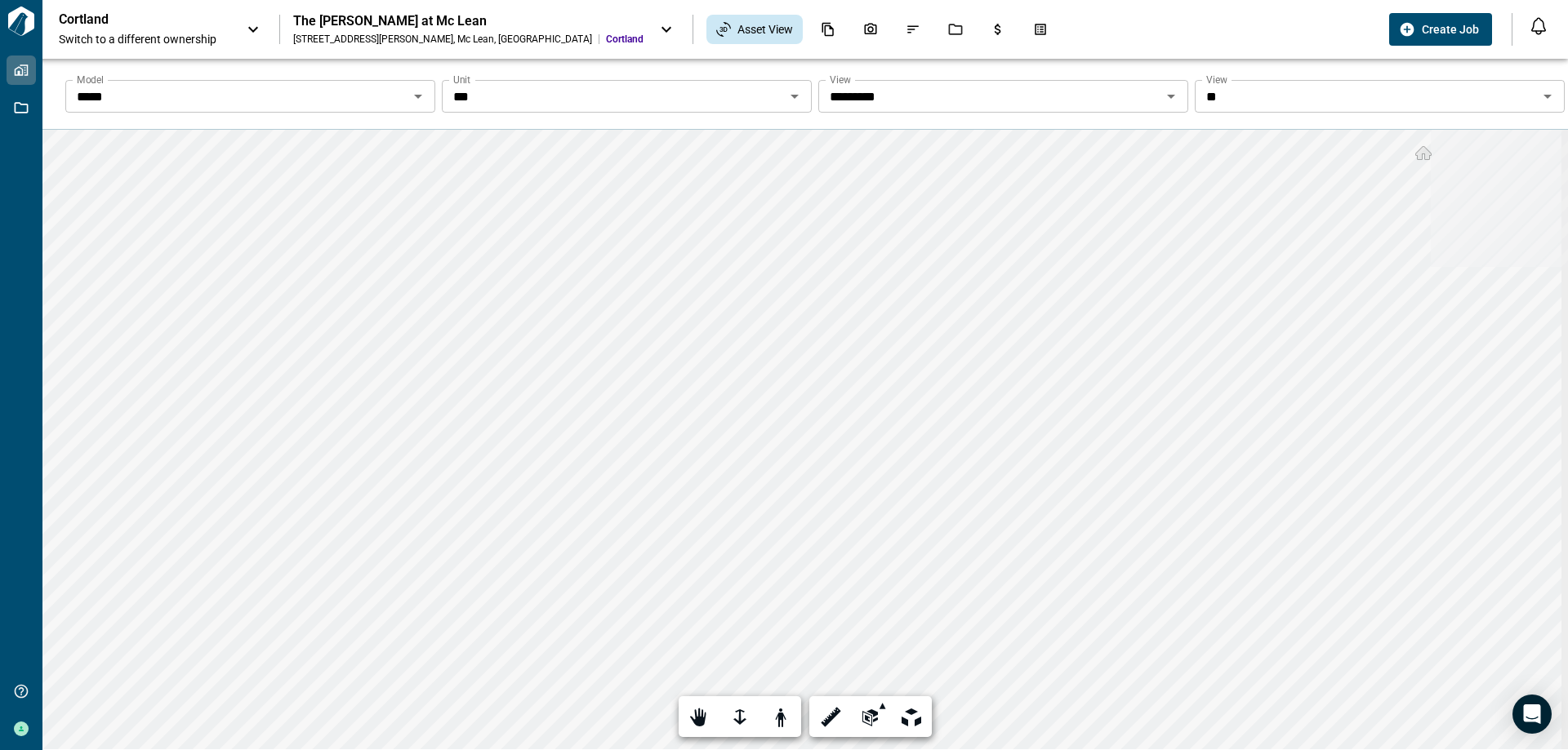
click at [657, 23] on icon at bounding box center [667, 30] width 20 height 20
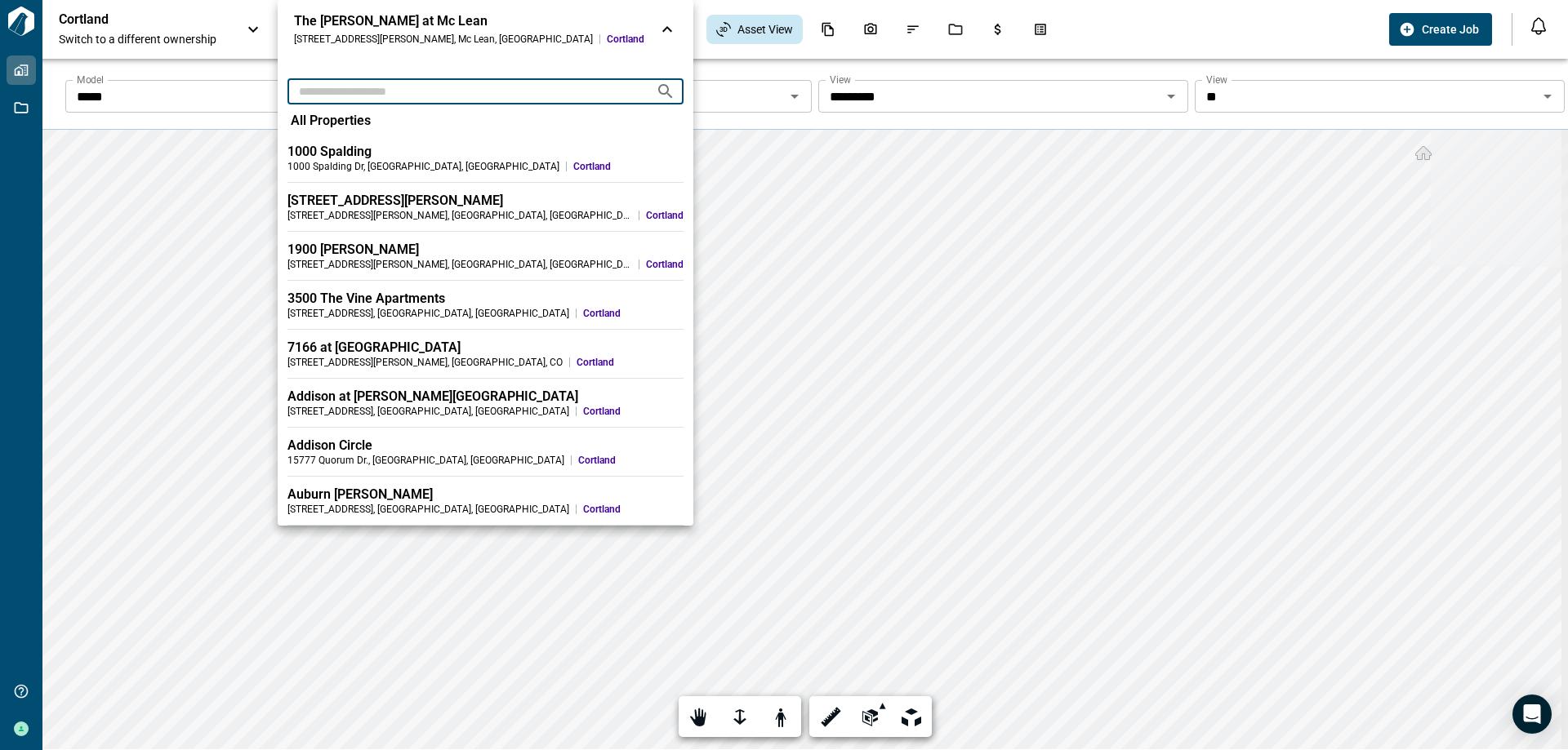
click at [406, 84] on input "text" at bounding box center [464, 91] width 355 height 31
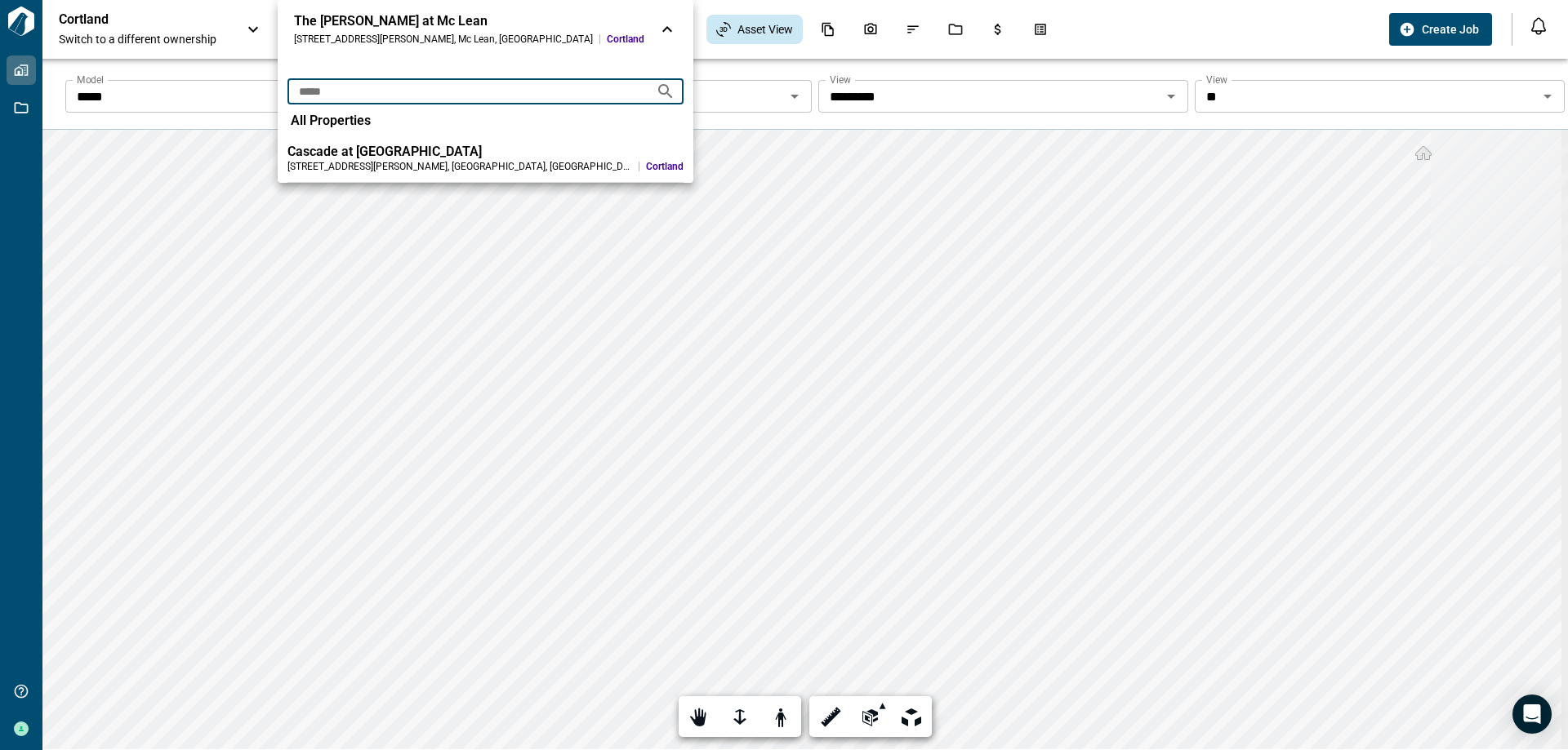
type input "*****"
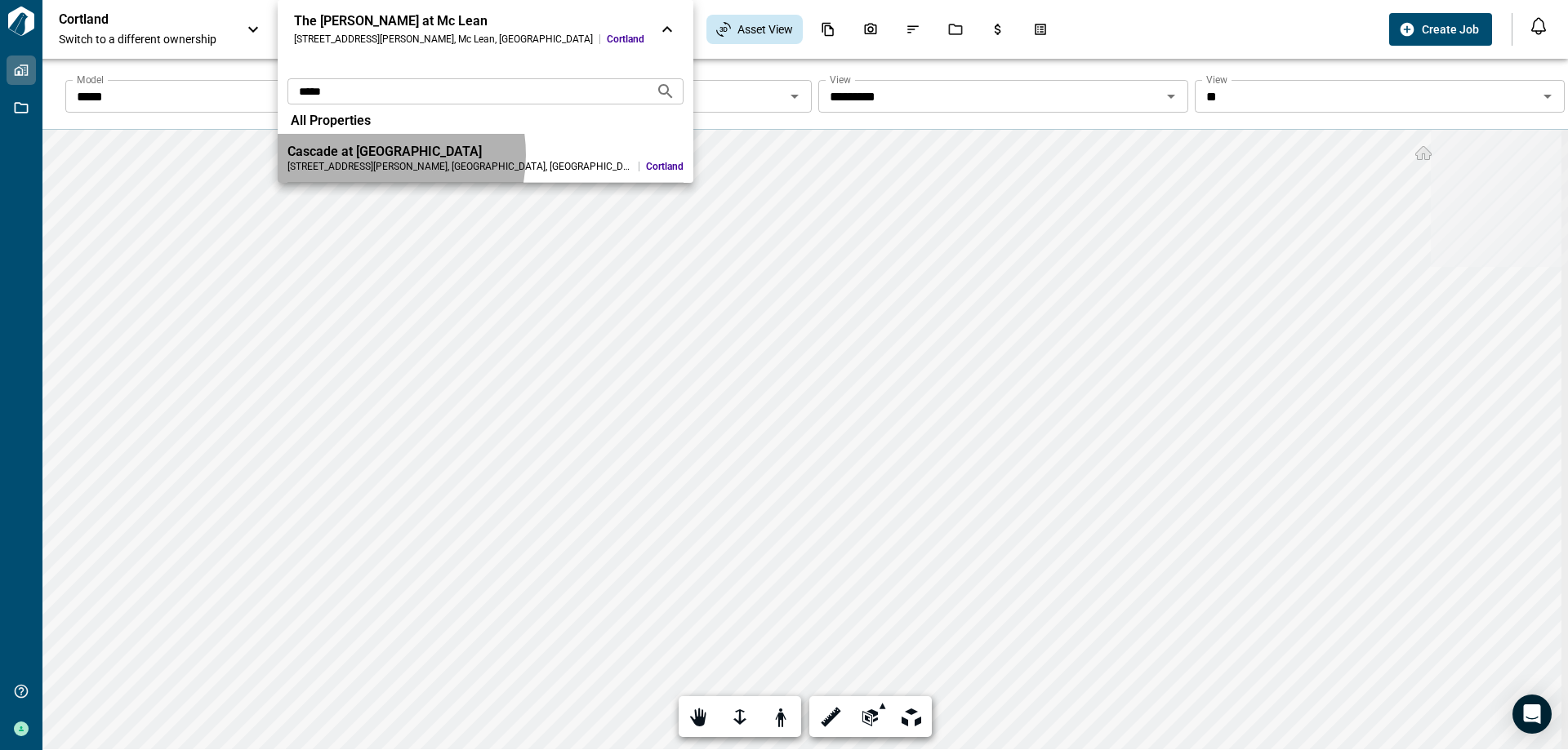
click at [366, 155] on div "Cascade at [GEOGRAPHIC_DATA]" at bounding box center [485, 152] width 396 height 17
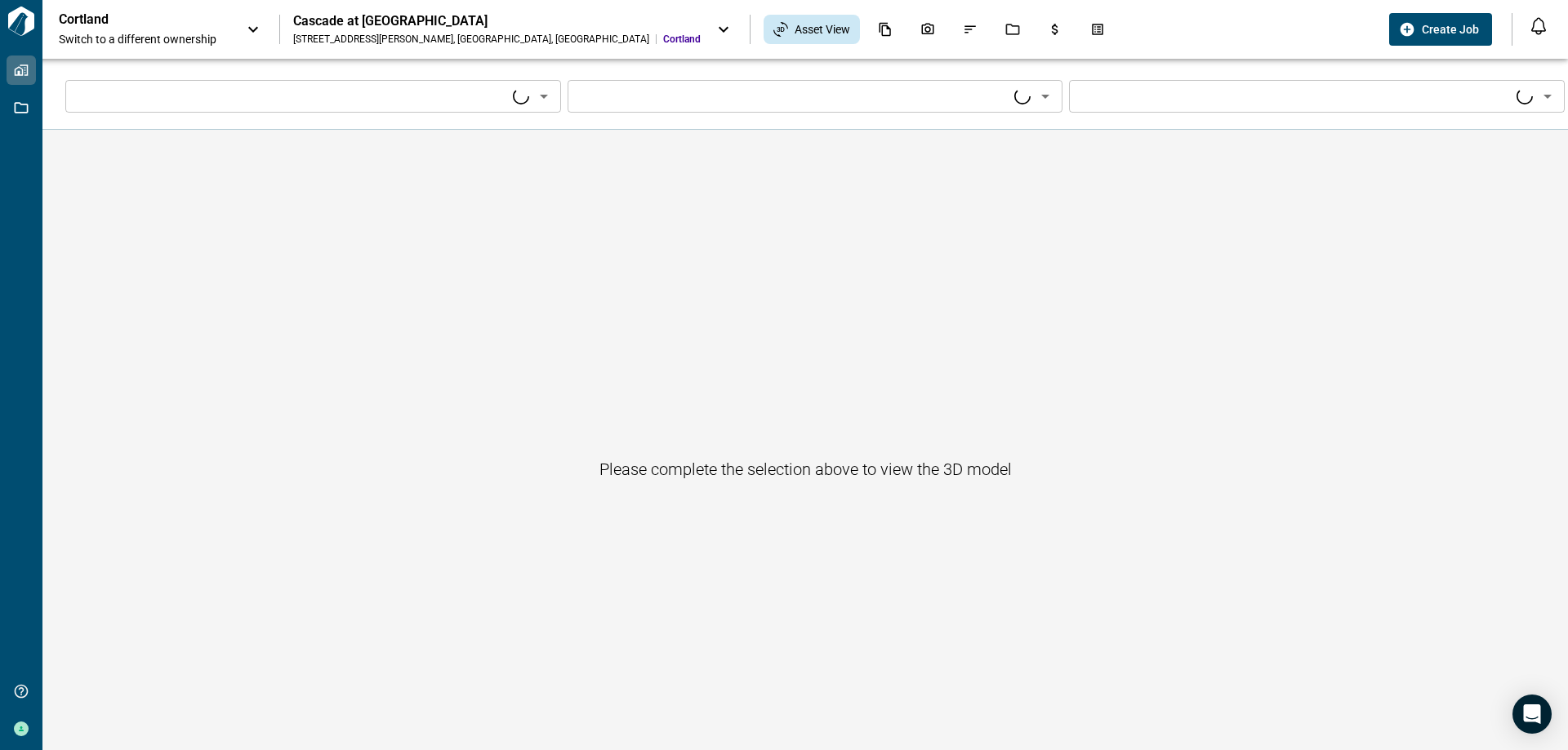
type input "****"
click at [541, 93] on icon "Open" at bounding box center [544, 97] width 20 height 20
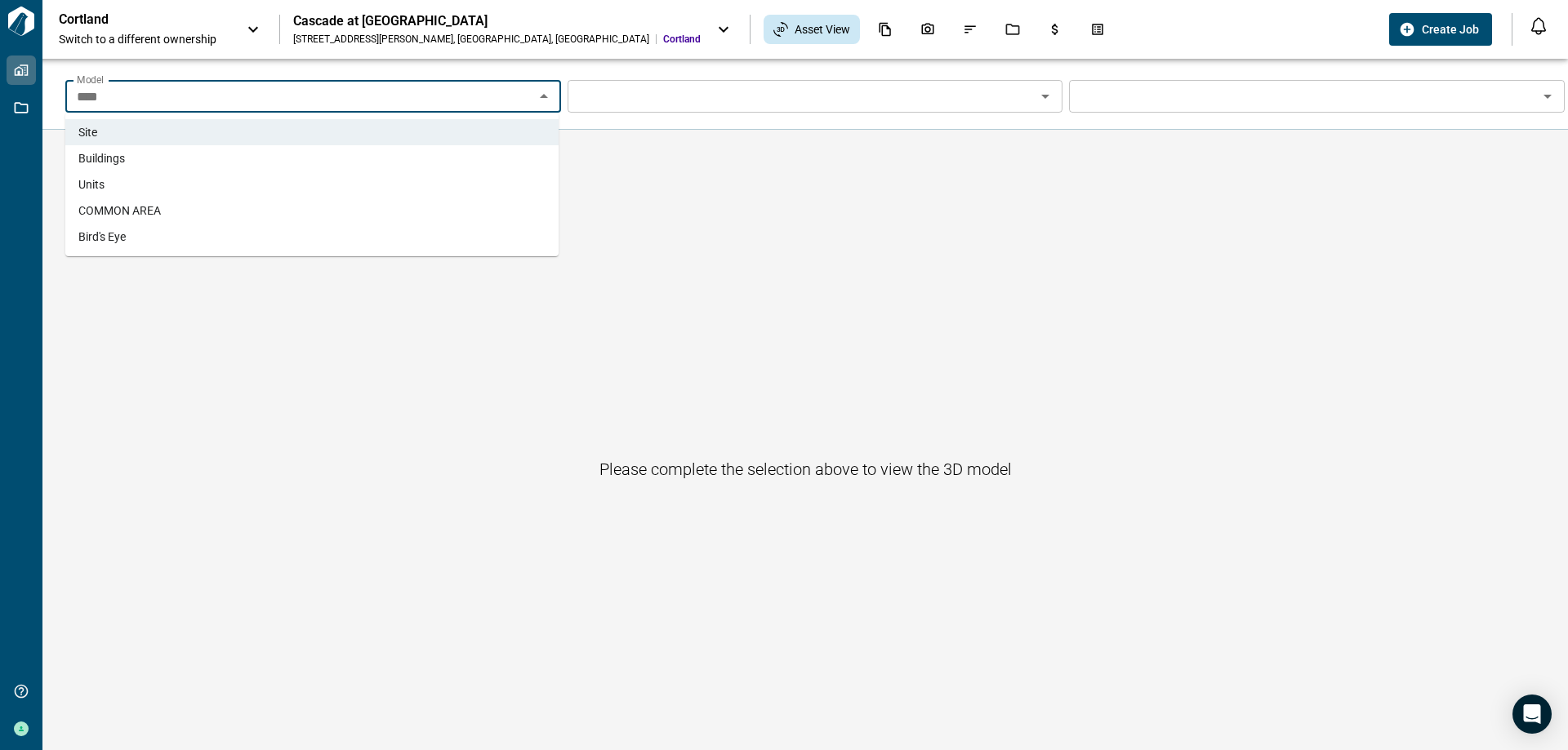
click at [480, 180] on li "Units" at bounding box center [312, 184] width 493 height 26
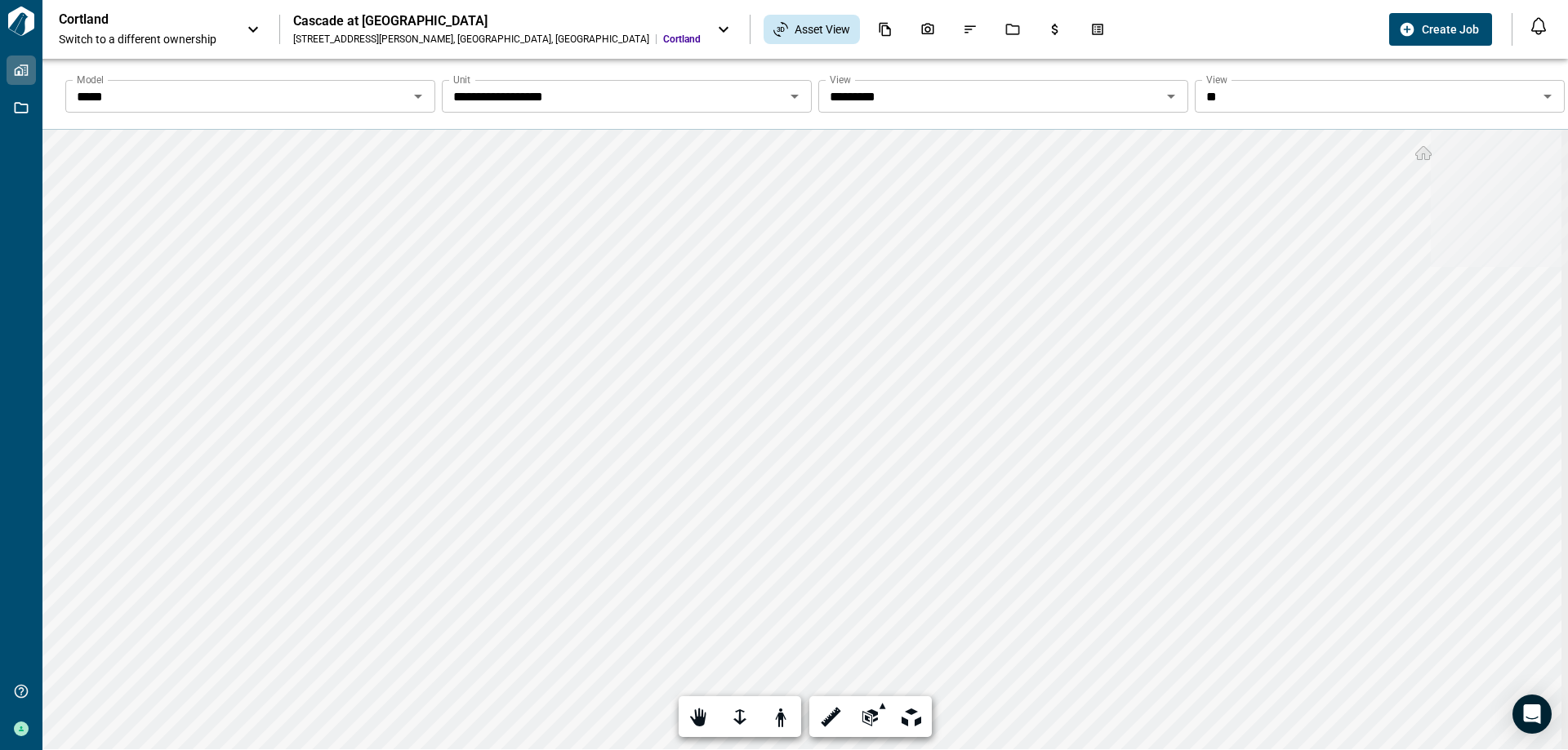
click at [1546, 93] on icon "Open" at bounding box center [1548, 97] width 20 height 20
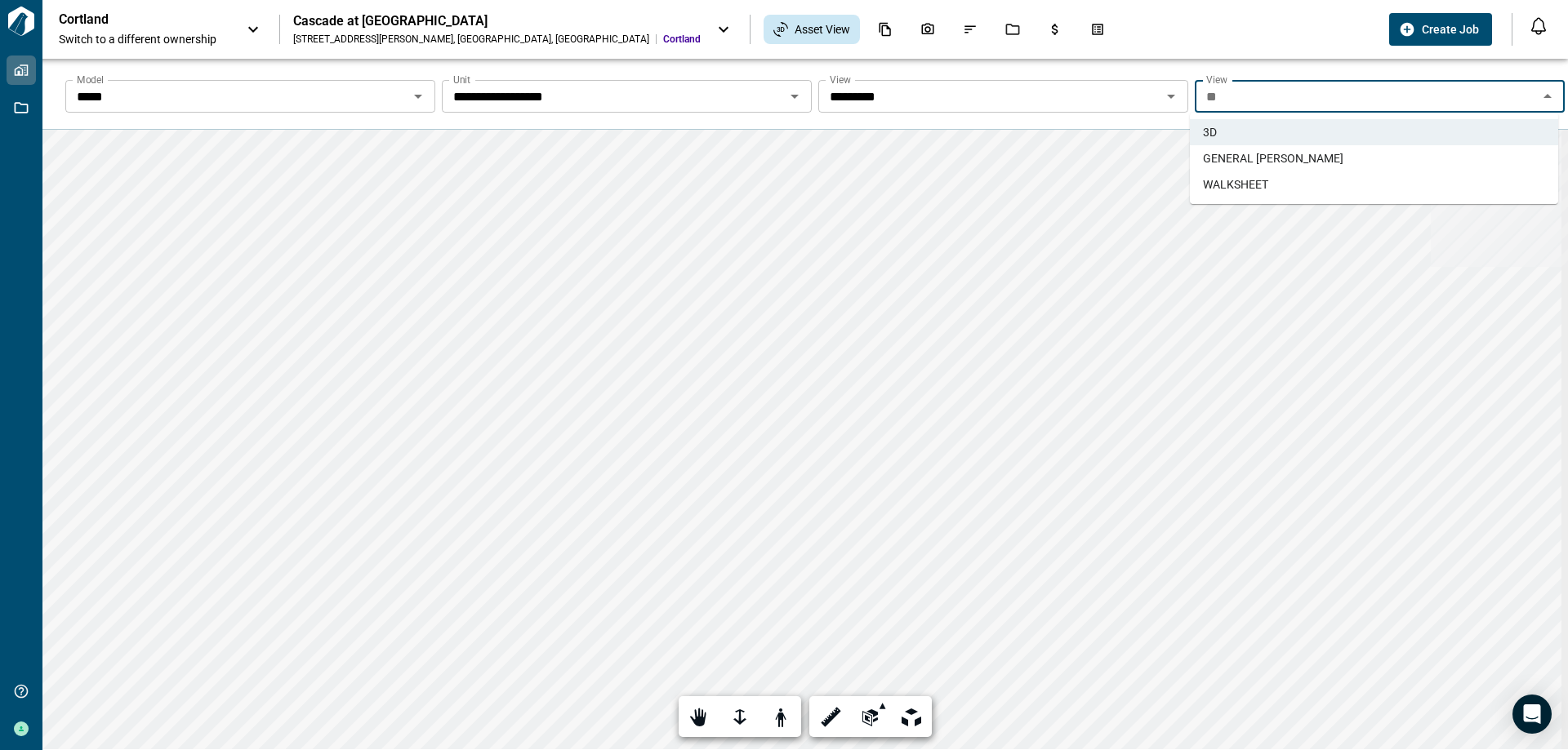
click at [1482, 163] on li "GENERAL [PERSON_NAME]" at bounding box center [1374, 159] width 368 height 26
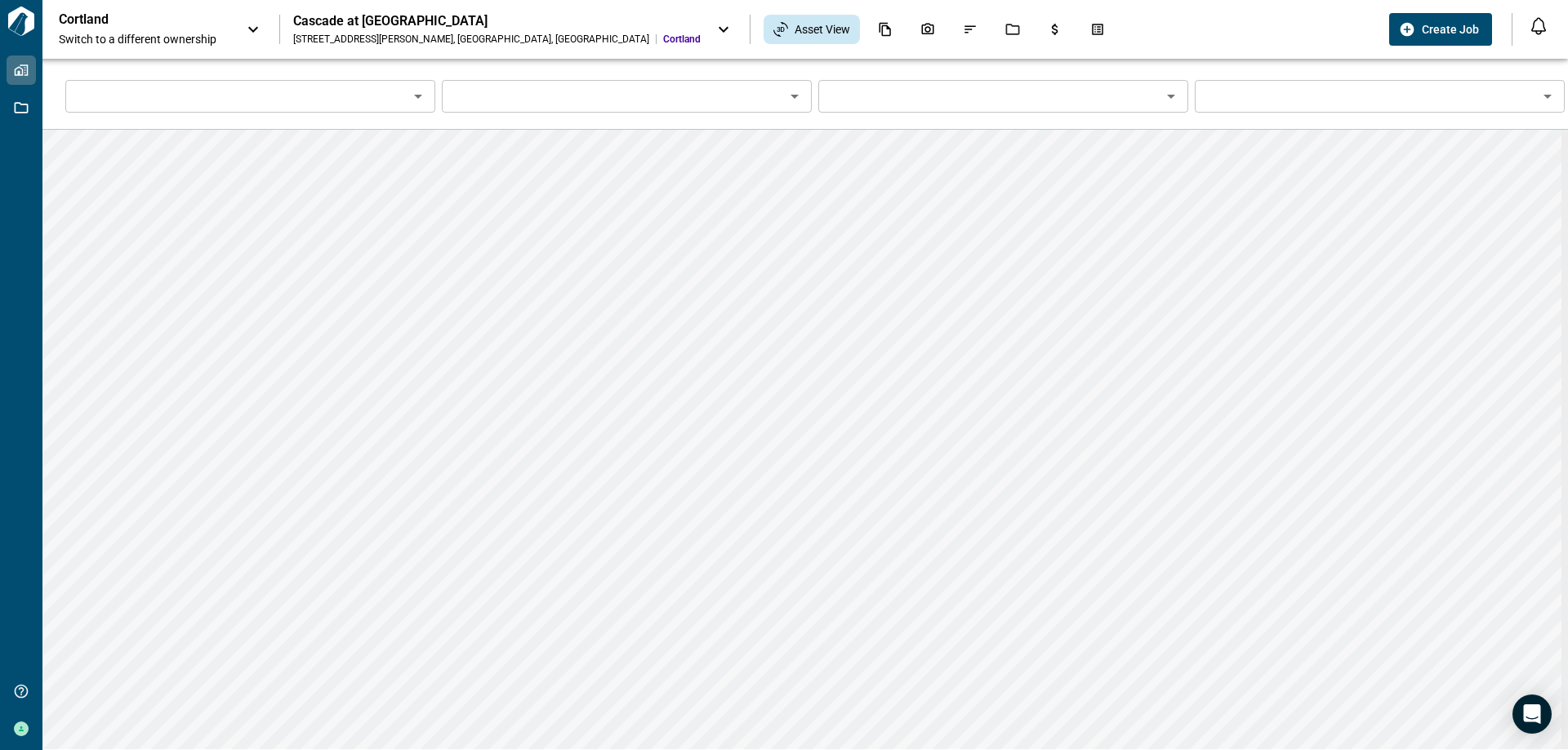
type input "*****"
type input "**********"
type input "*********"
type input "**********"
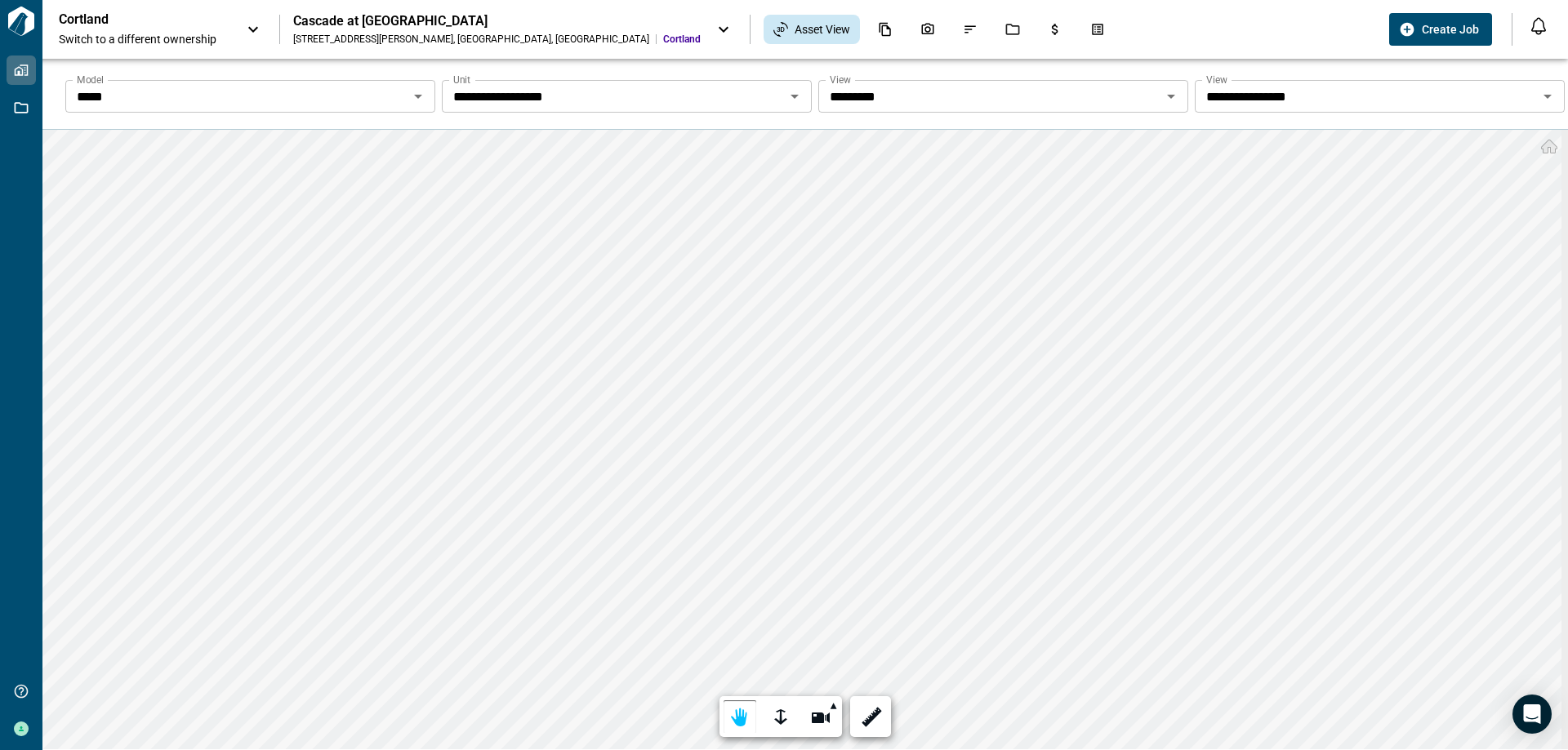
click at [1446, 21] on button "Create Job" at bounding box center [1441, 29] width 103 height 32
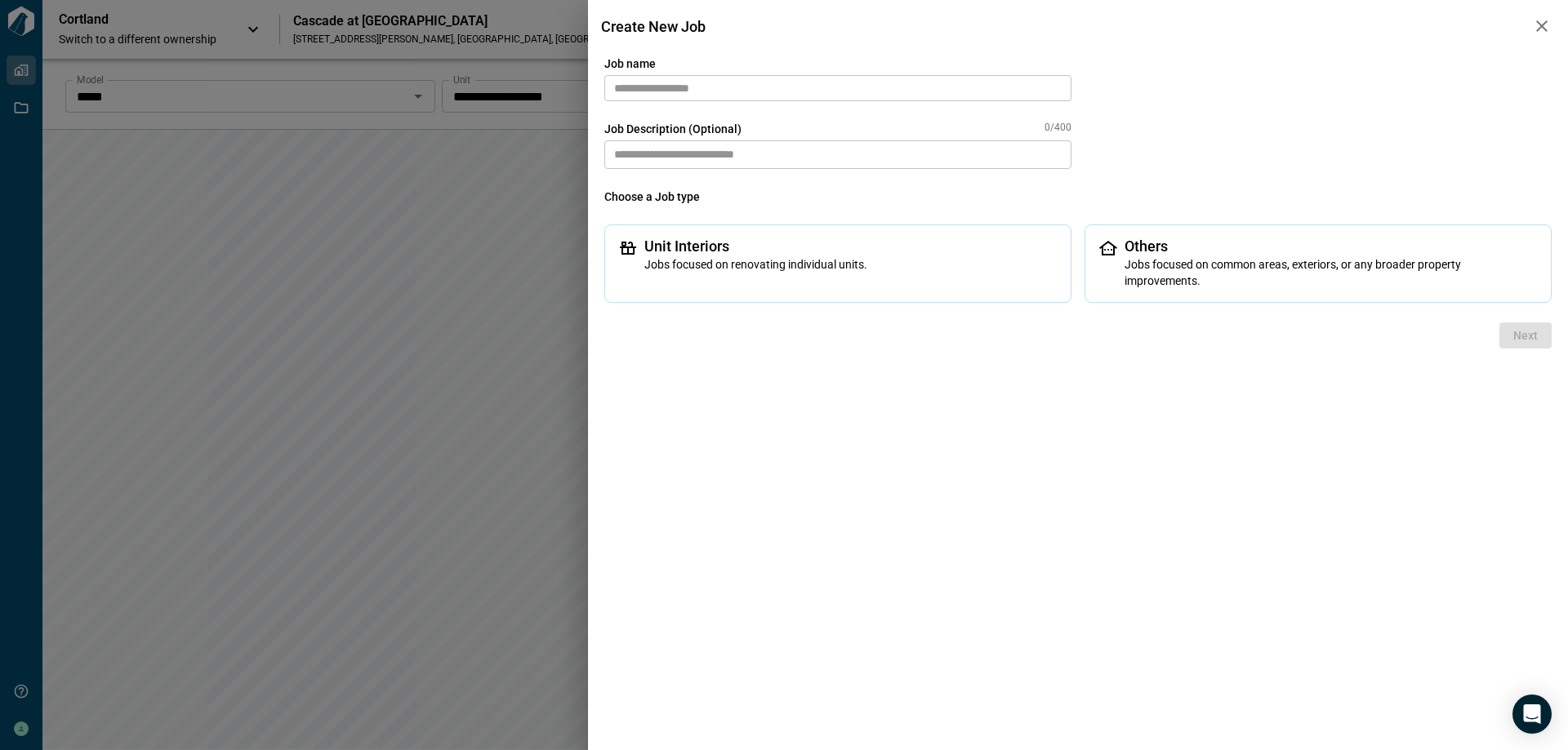
click at [1539, 23] on icon "button" at bounding box center [1542, 26] width 12 height 12
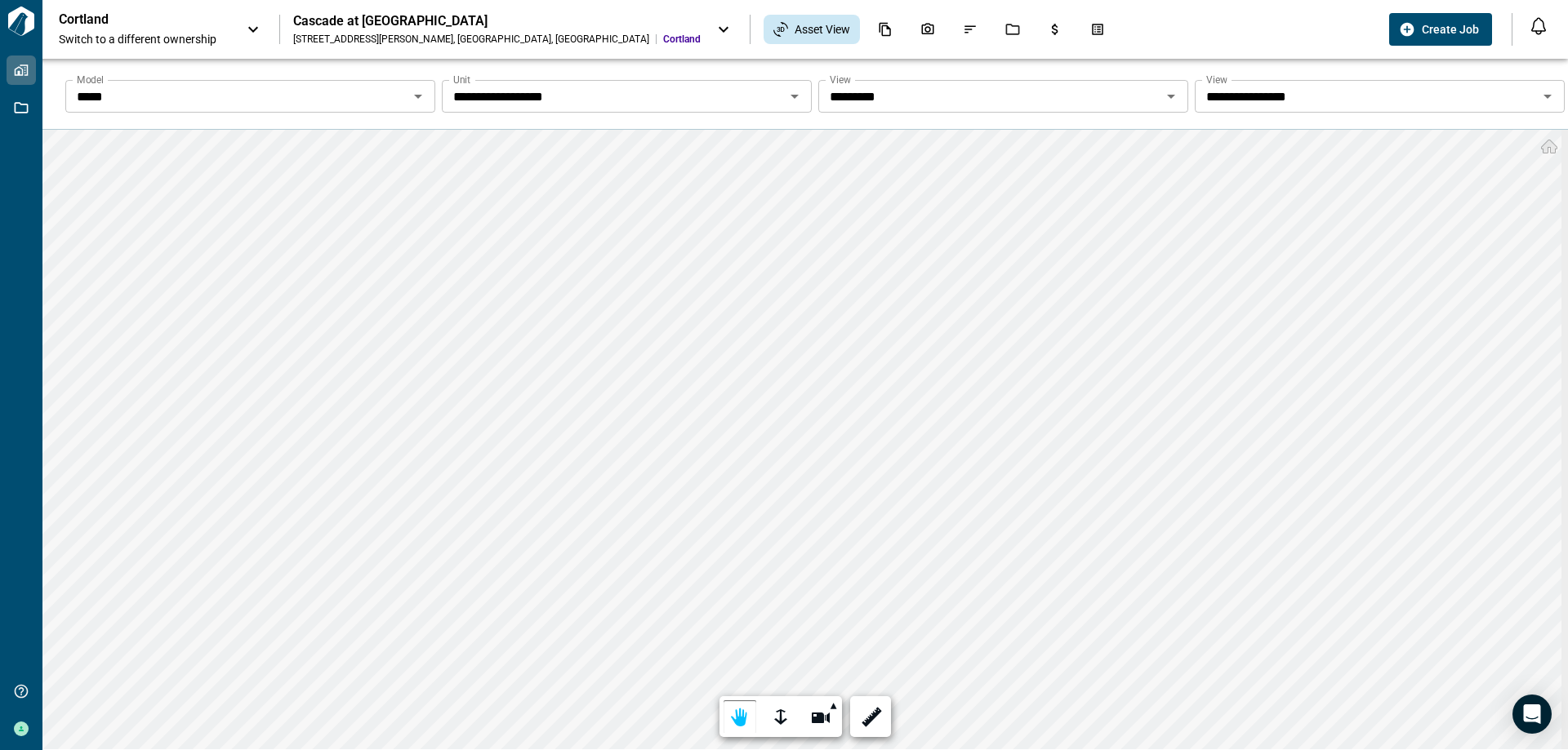
click at [714, 25] on icon at bounding box center [724, 30] width 20 height 20
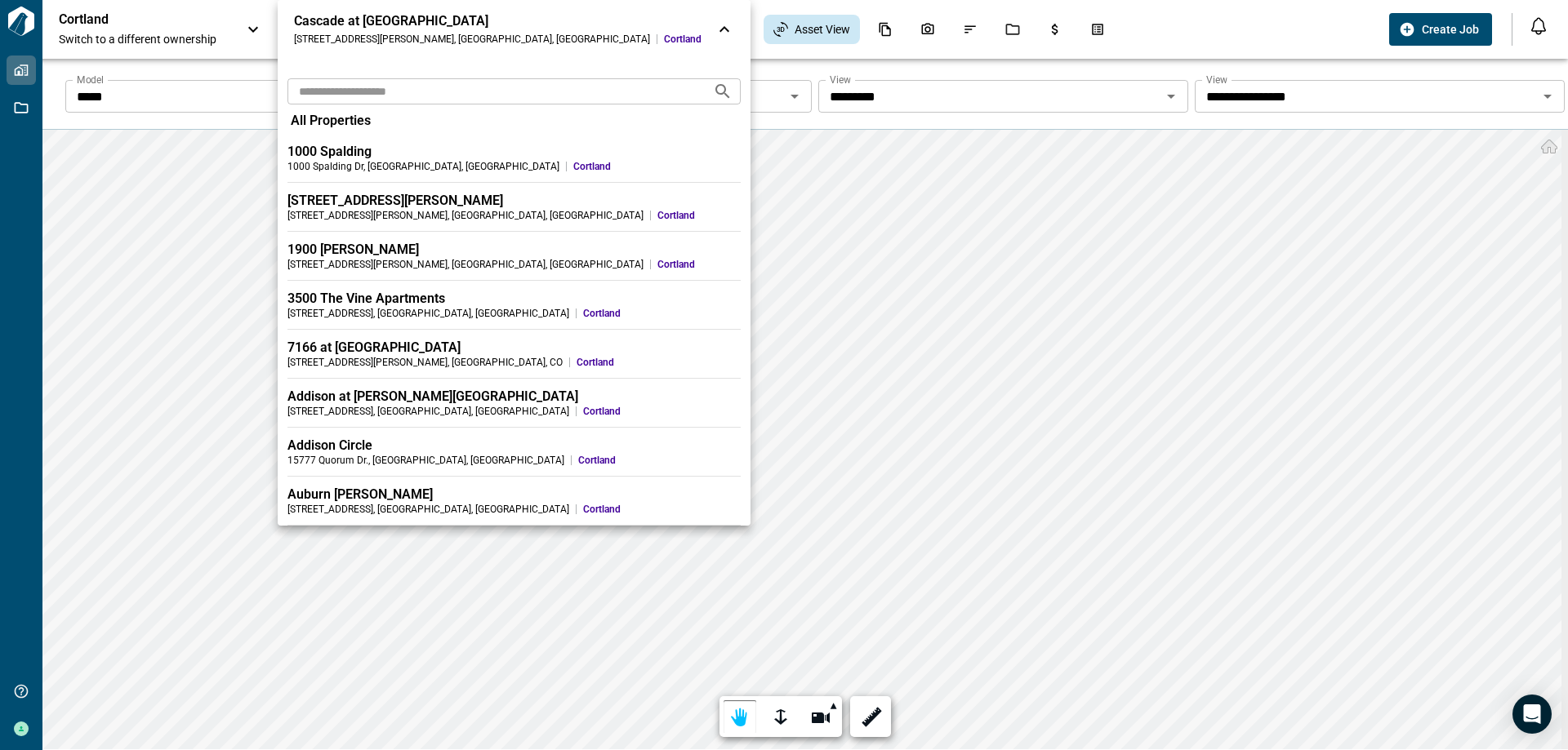
click at [1407, 377] on div at bounding box center [784, 375] width 1568 height 750
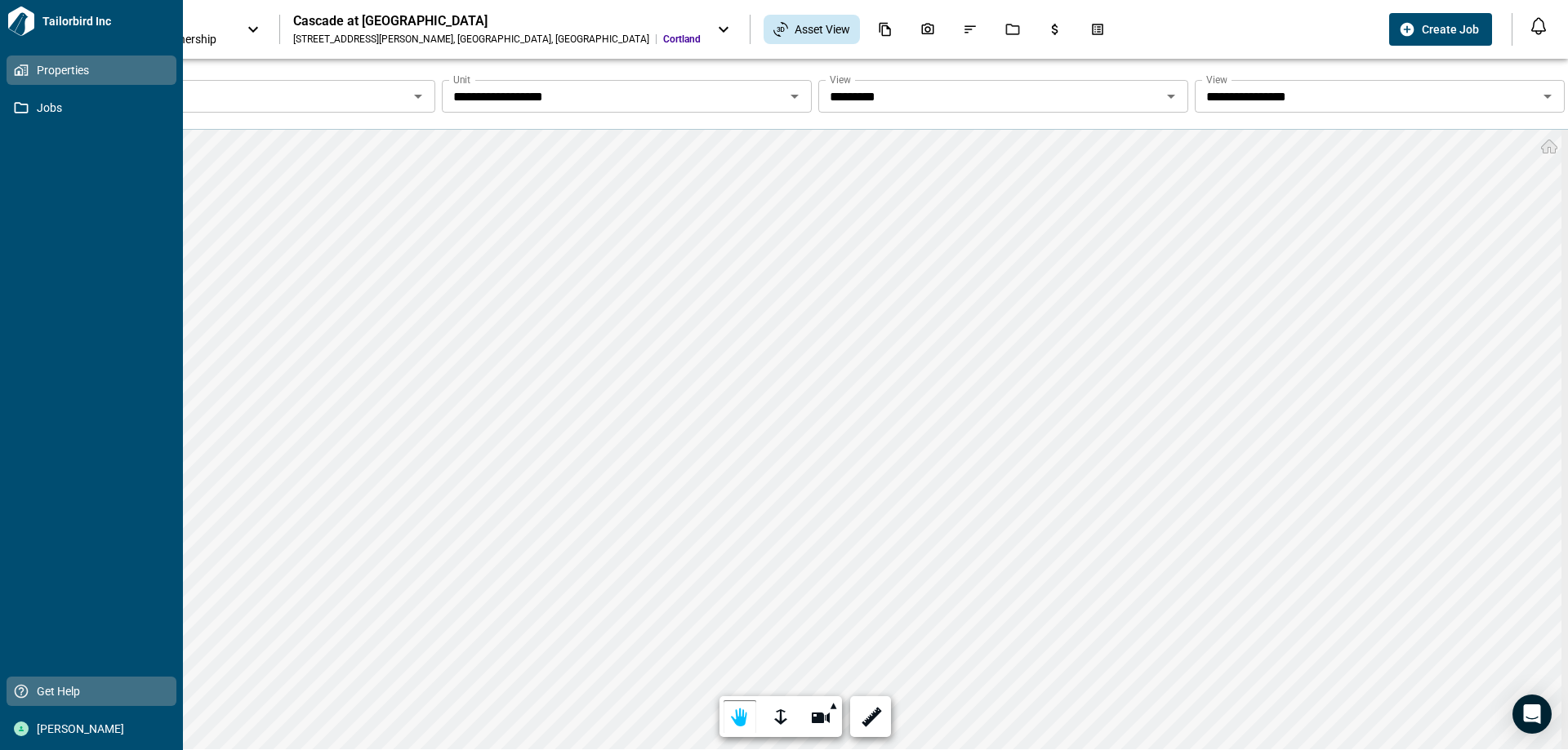
click at [19, 684] on icon at bounding box center [22, 691] width 17 height 17
click at [30, 693] on span "Get Help" at bounding box center [95, 691] width 132 height 17
click at [48, 692] on span "Get Help" at bounding box center [95, 691] width 132 height 17
click at [49, 691] on span "Get Help" at bounding box center [95, 691] width 132 height 17
click at [50, 691] on span "Get Help" at bounding box center [95, 691] width 132 height 17
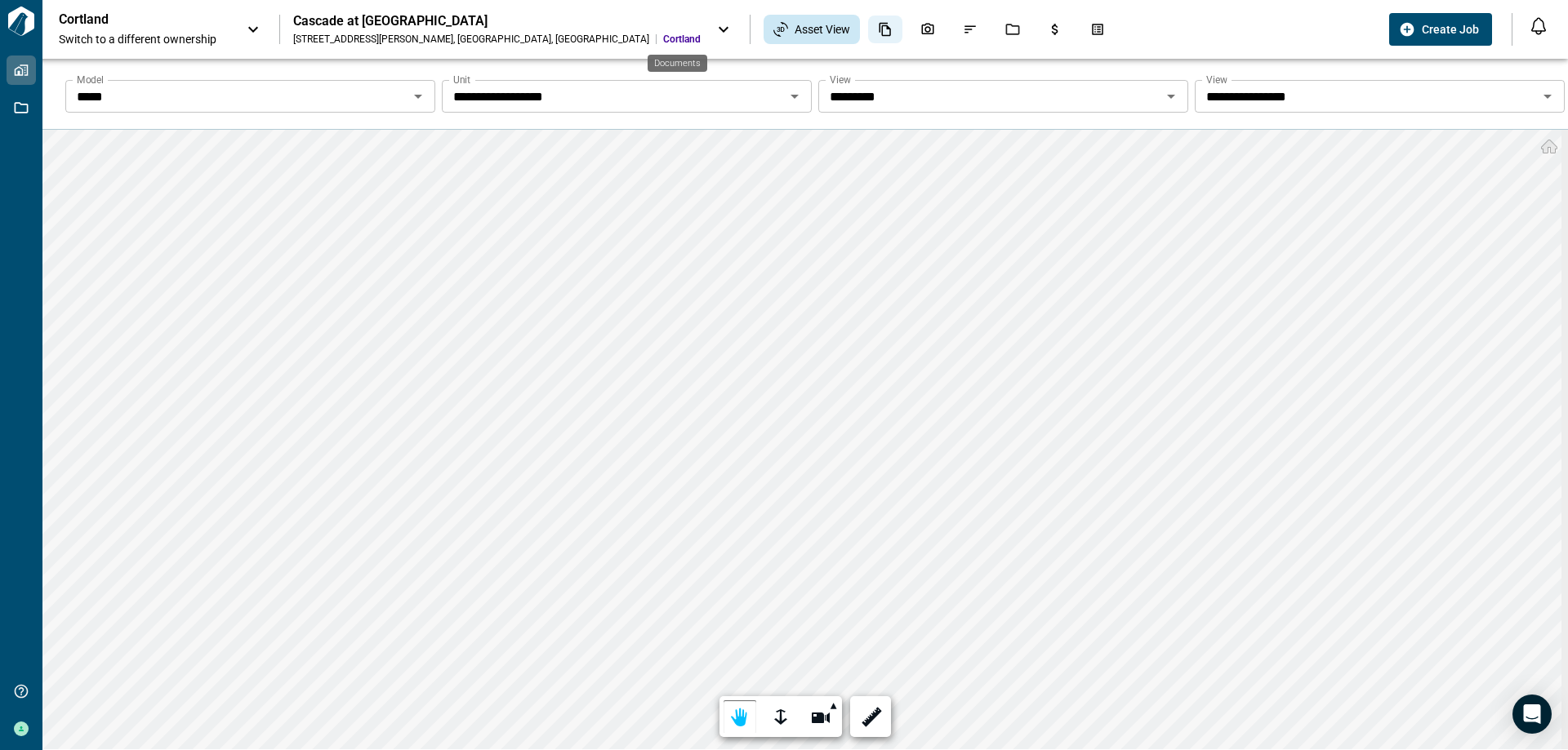
click at [878, 31] on icon "Documents" at bounding box center [885, 30] width 15 height 15
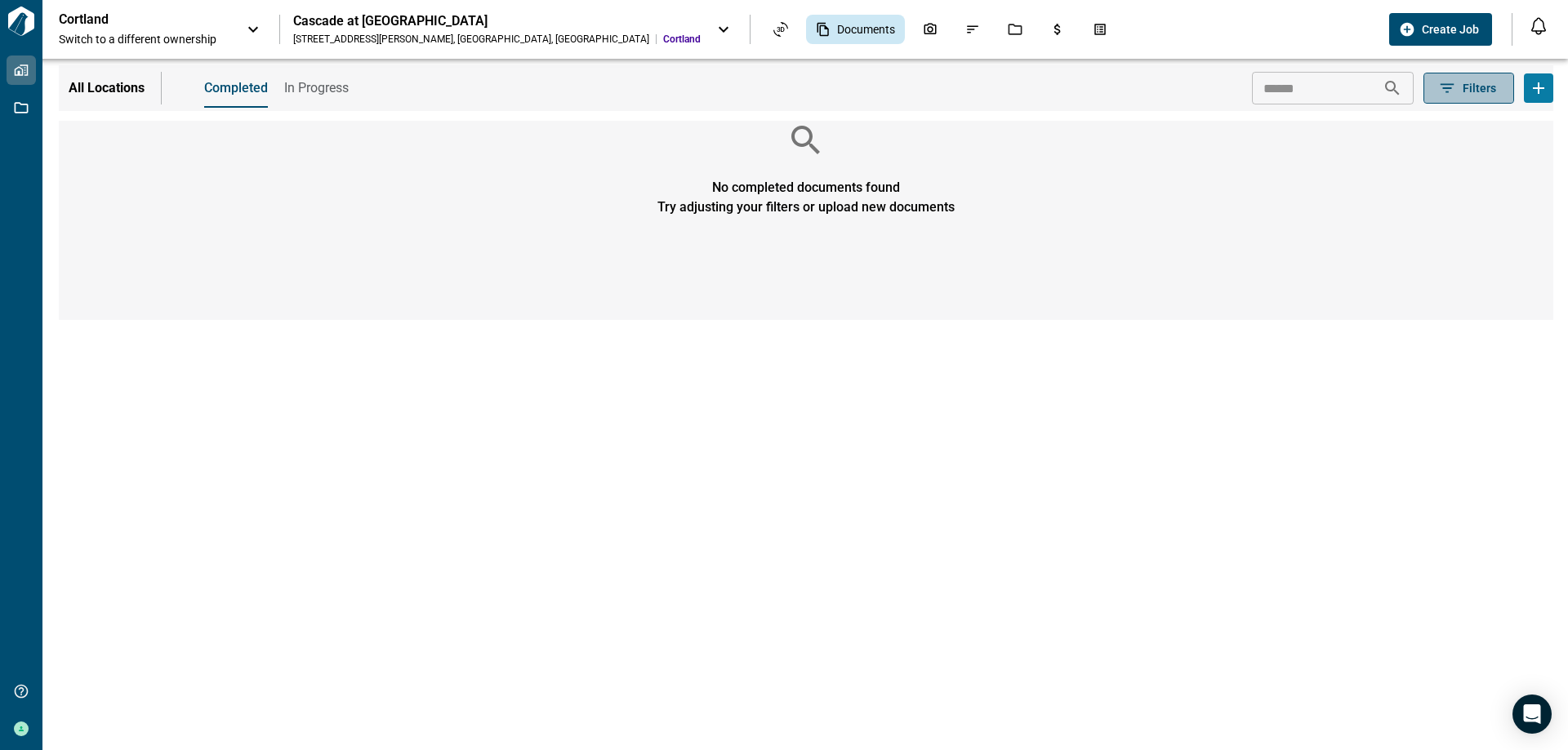
click at [1496, 83] on button "Filters" at bounding box center [1469, 88] width 91 height 31
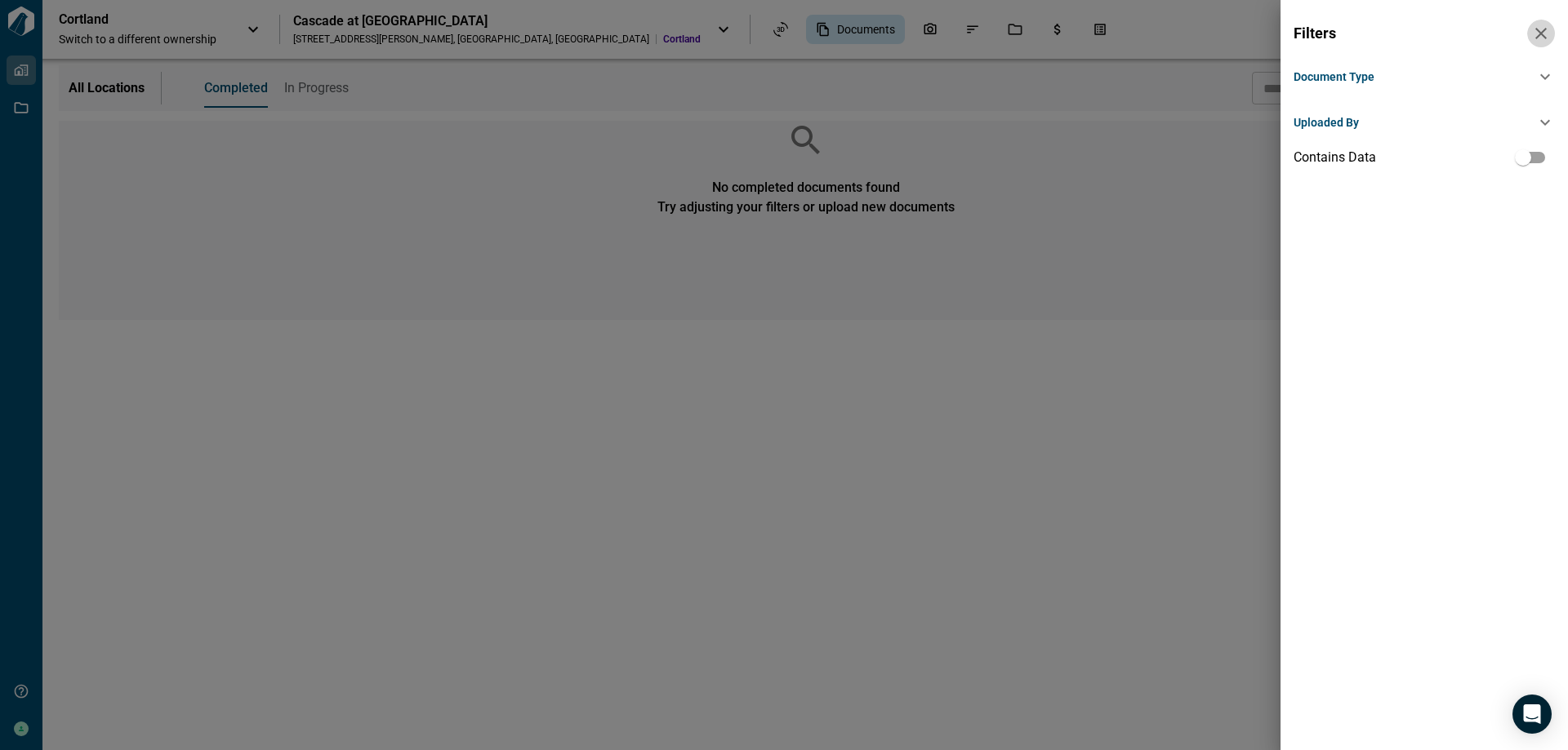
click at [1539, 30] on icon "button" at bounding box center [1542, 34] width 20 height 20
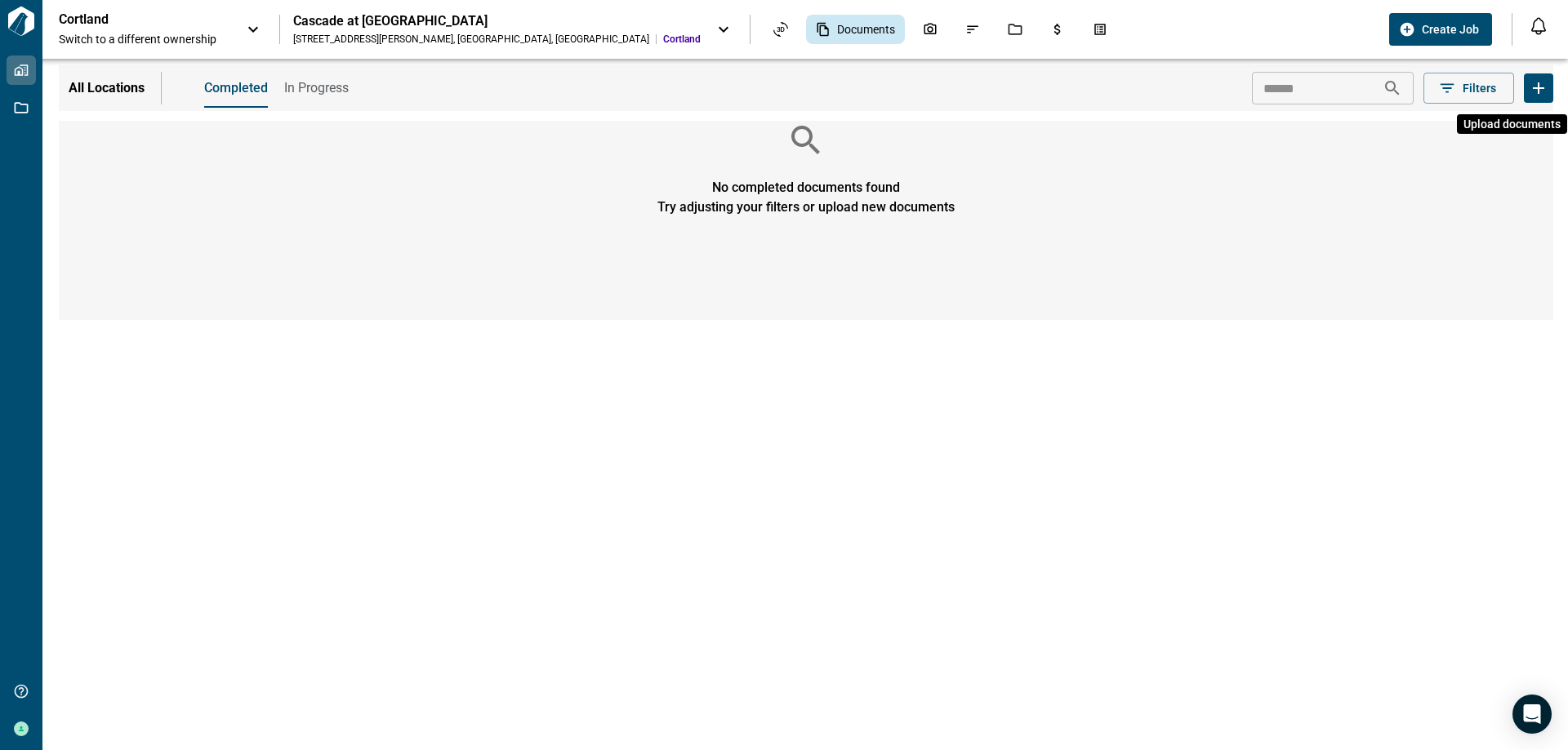
click at [1551, 88] on button "Upload documents" at bounding box center [1539, 88] width 30 height 30
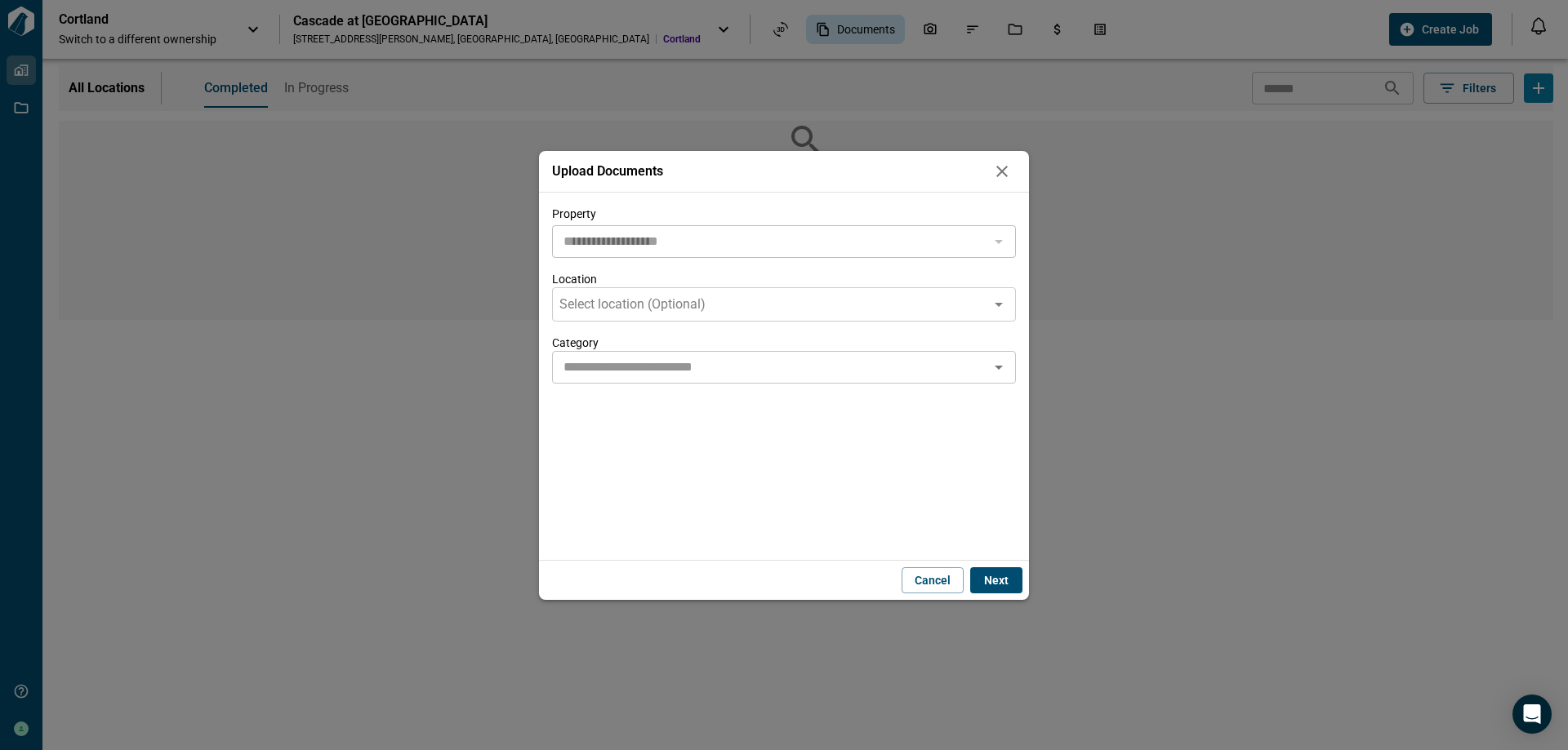
click at [1008, 168] on icon "button" at bounding box center [1002, 171] width 20 height 20
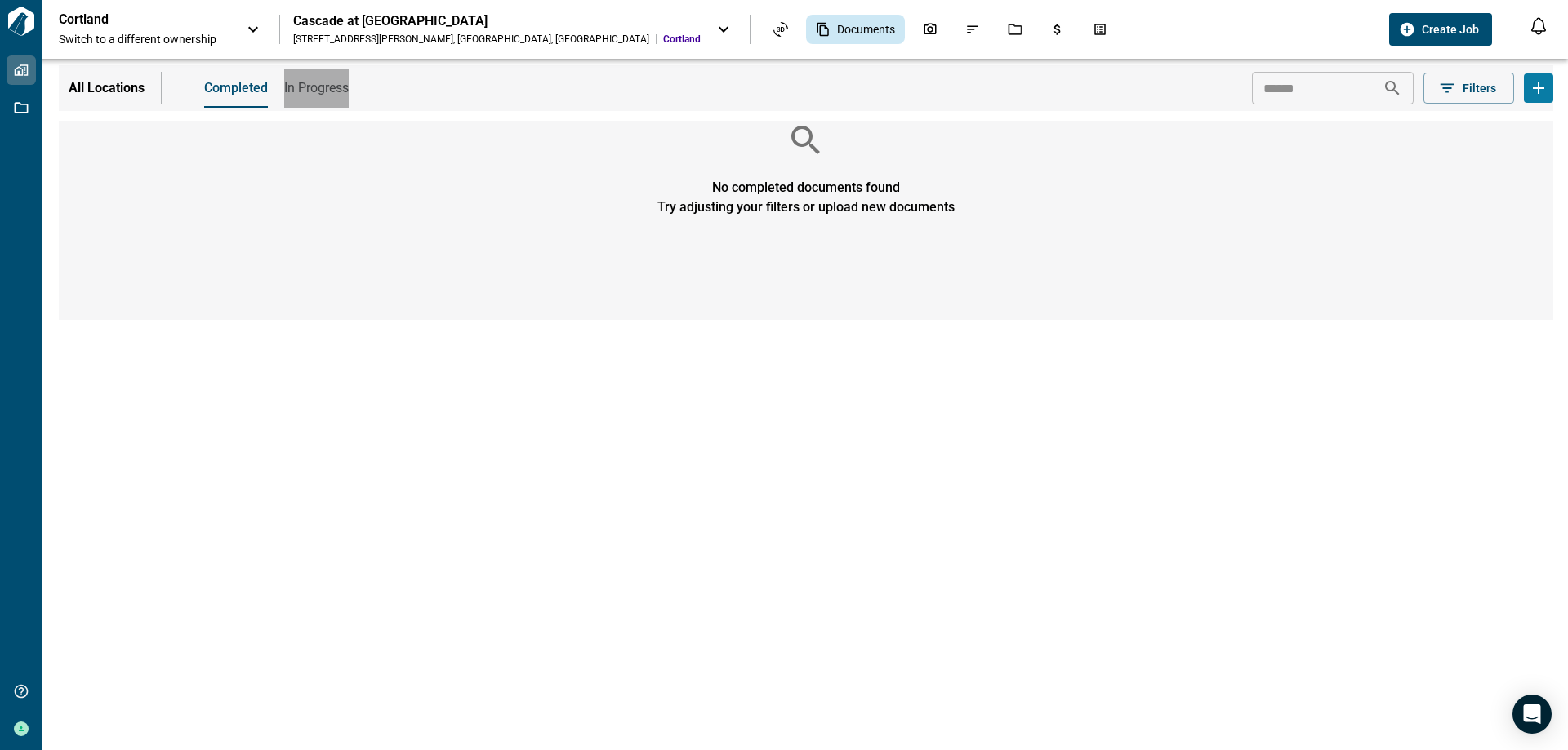
click at [304, 93] on span "In Progress" at bounding box center [316, 88] width 65 height 17
click at [966, 26] on icon "Issues & Info" at bounding box center [973, 30] width 15 height 15
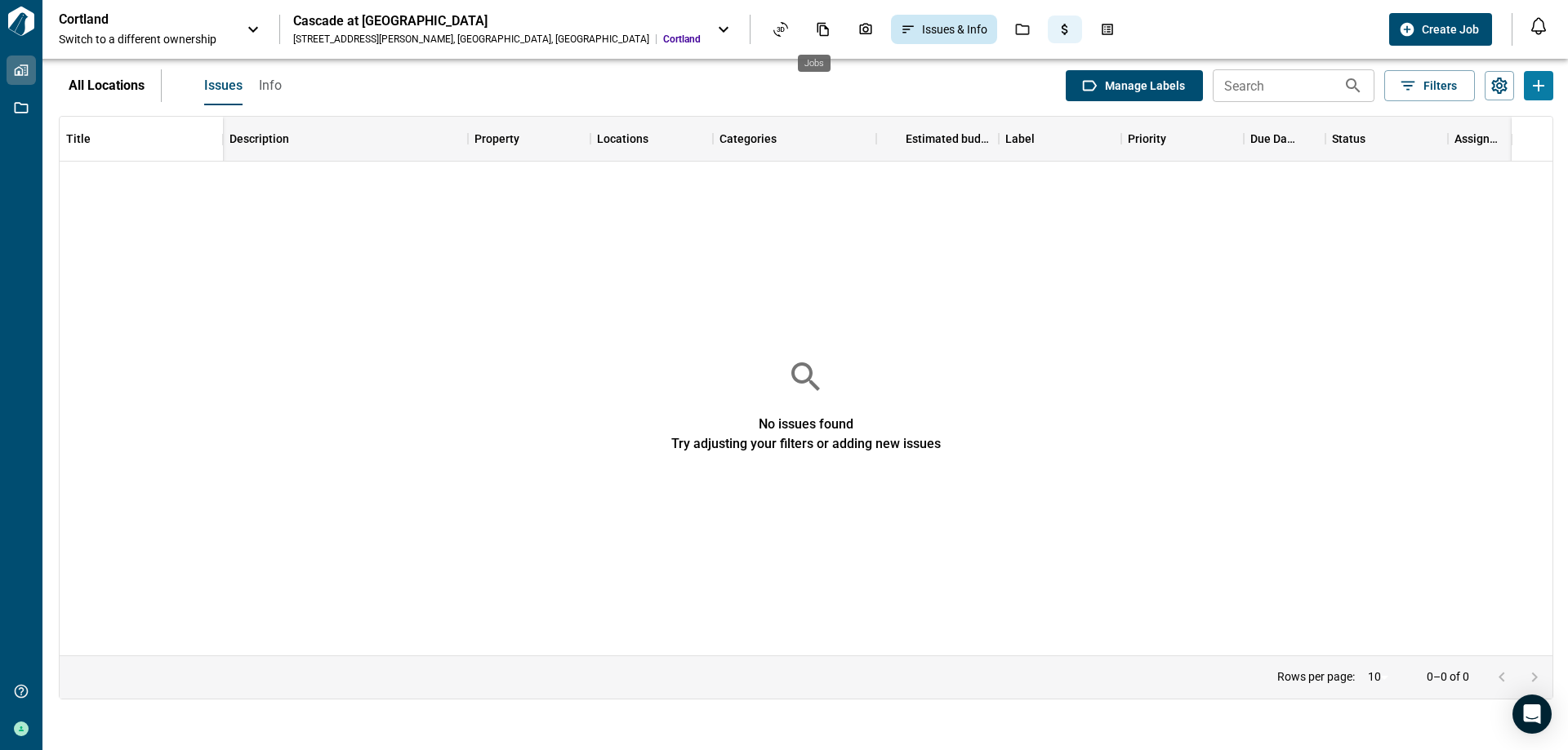
click at [1015, 27] on icon "Jobs" at bounding box center [1023, 30] width 15 height 15
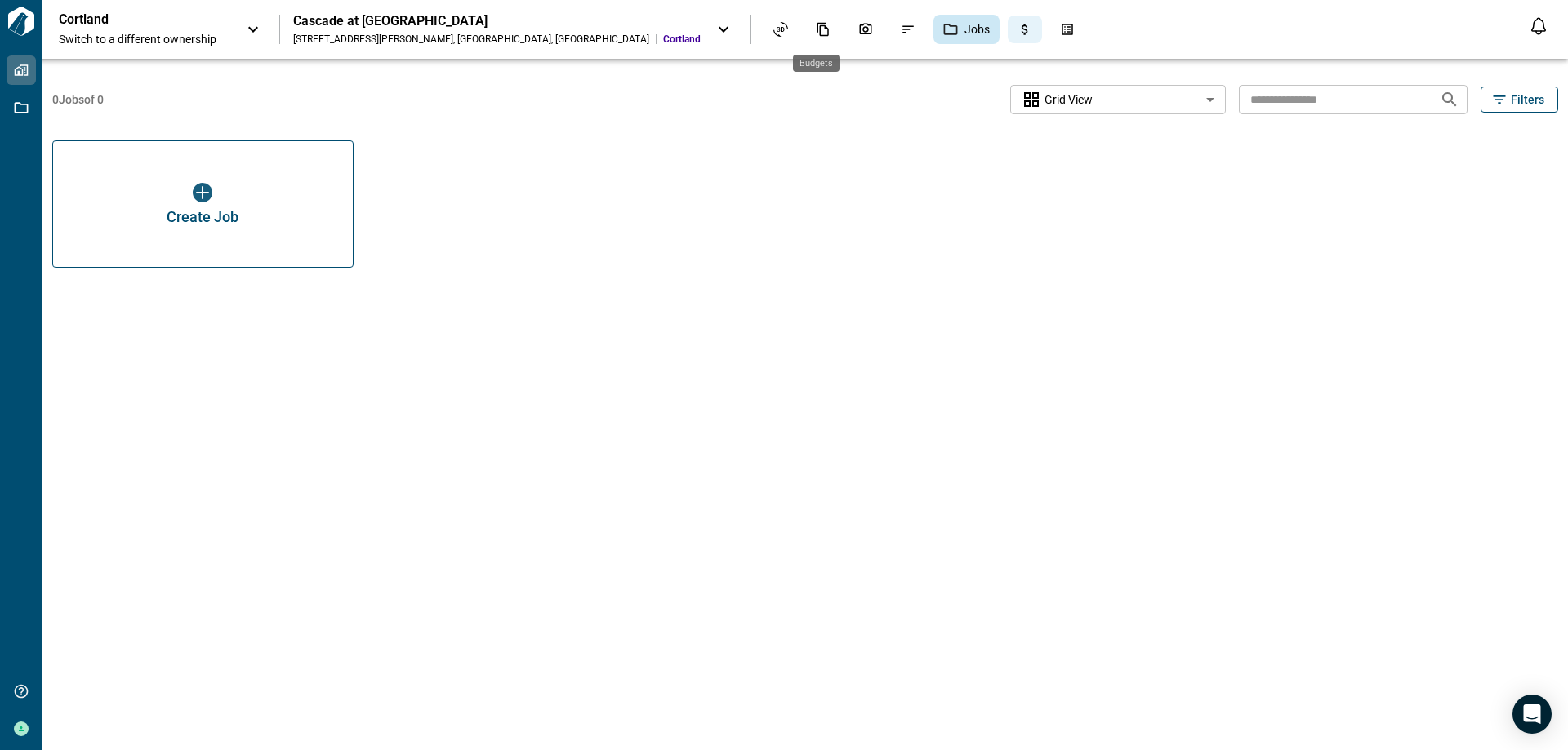
click at [1022, 31] on icon "Budgets" at bounding box center [1025, 30] width 7 height 12
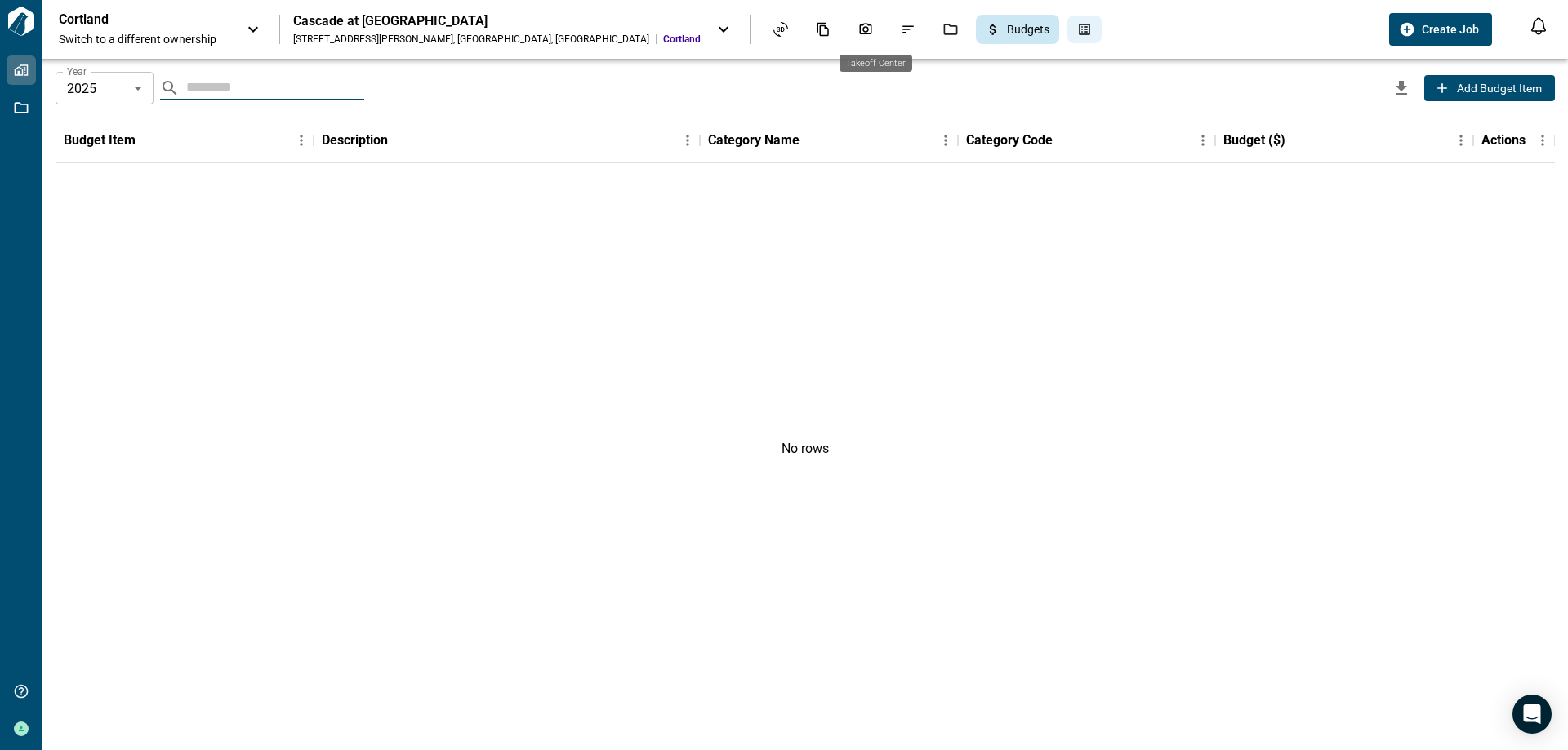
click at [1079, 26] on icon "Takeoff Center" at bounding box center [1085, 30] width 12 height 12
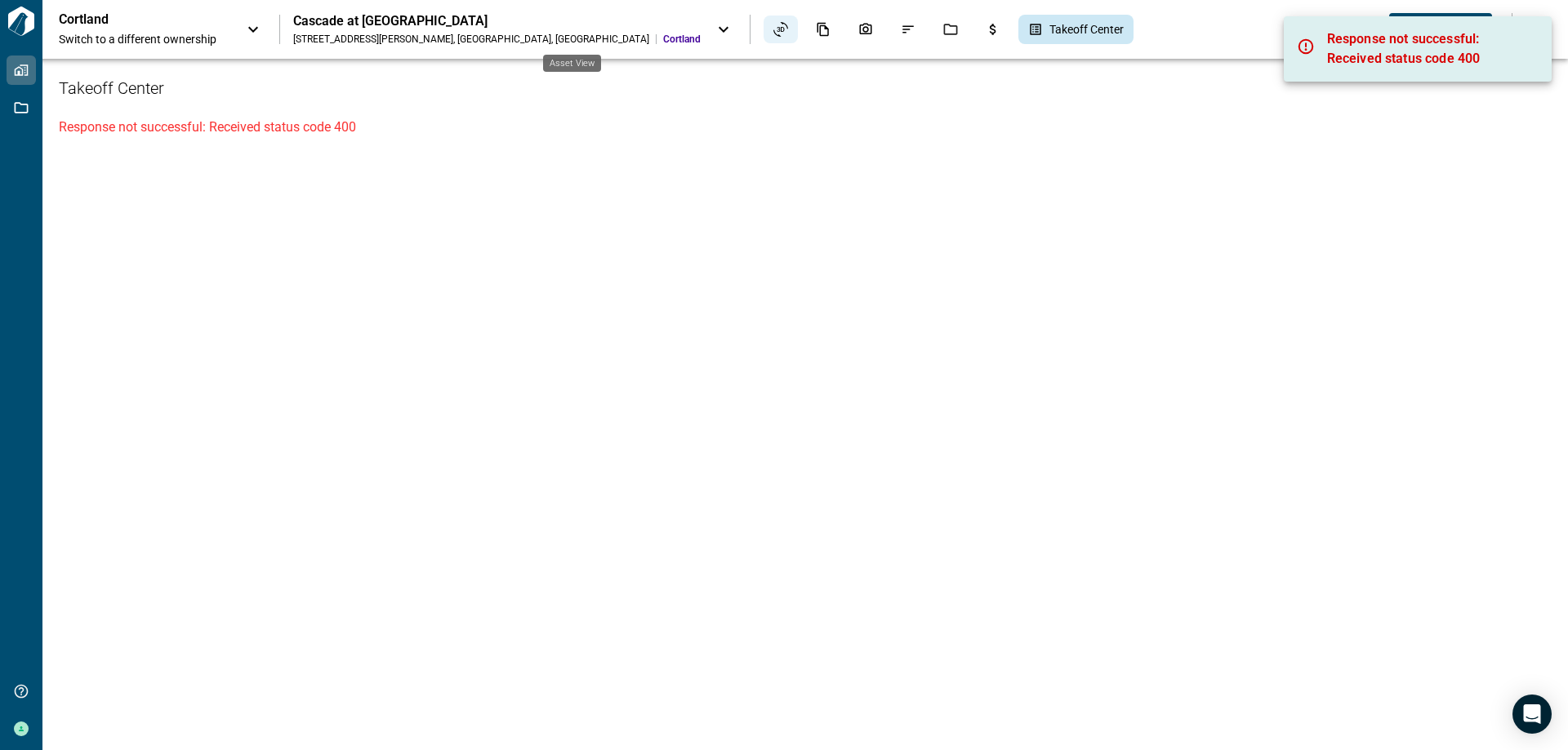
click at [774, 26] on icon "Asset View" at bounding box center [781, 30] width 15 height 15
